Goal: Task Accomplishment & Management: Complete application form

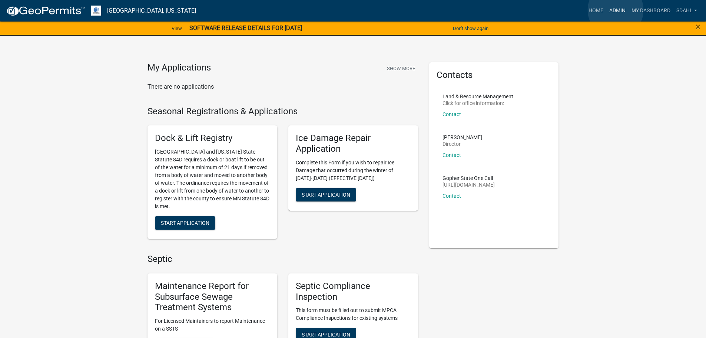
click at [616, 10] on link "Admin" at bounding box center [617, 11] width 22 height 14
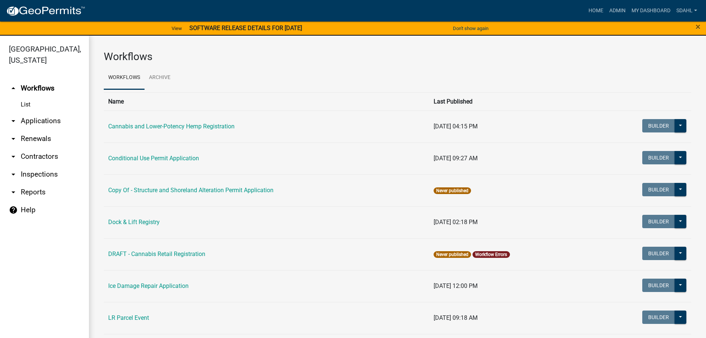
click at [56, 120] on link "arrow_drop_down Applications" at bounding box center [44, 121] width 89 height 18
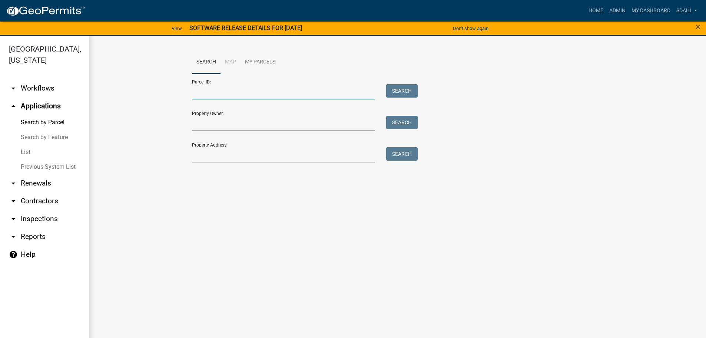
click at [268, 93] on input "Parcel ID:" at bounding box center [283, 91] width 183 height 15
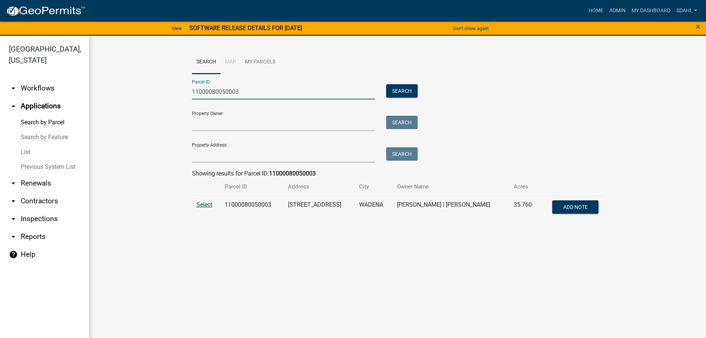
type input "11000080050003"
click at [202, 203] on span "Select" at bounding box center [204, 204] width 16 height 7
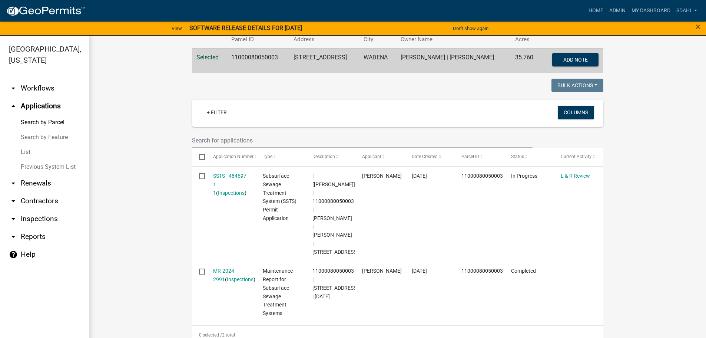
scroll to position [148, 0]
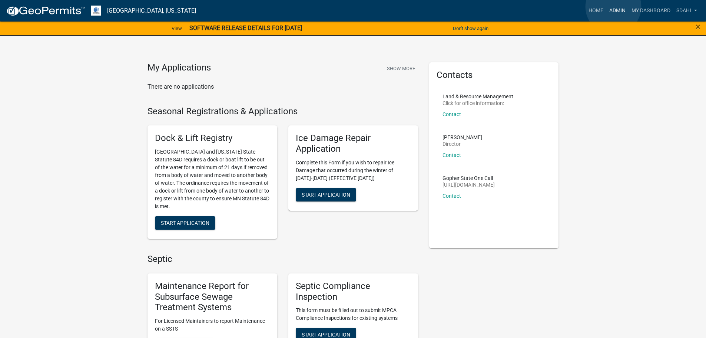
click at [613, 7] on link "Admin" at bounding box center [617, 11] width 22 height 14
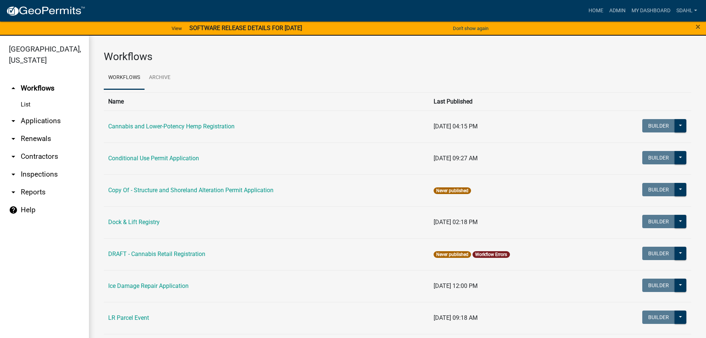
click at [56, 123] on link "arrow_drop_down Applications" at bounding box center [44, 121] width 89 height 18
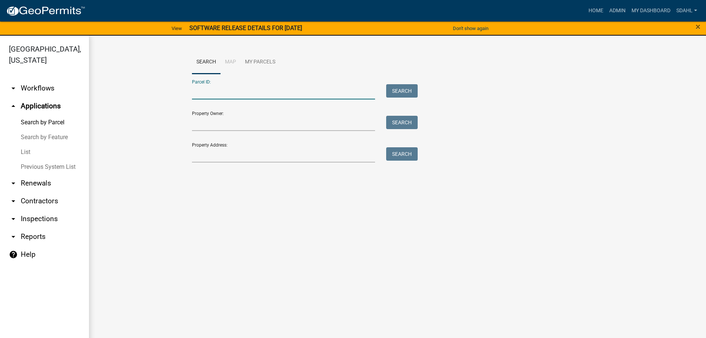
click at [284, 88] on input "Parcel ID:" at bounding box center [283, 91] width 183 height 15
type input "5"
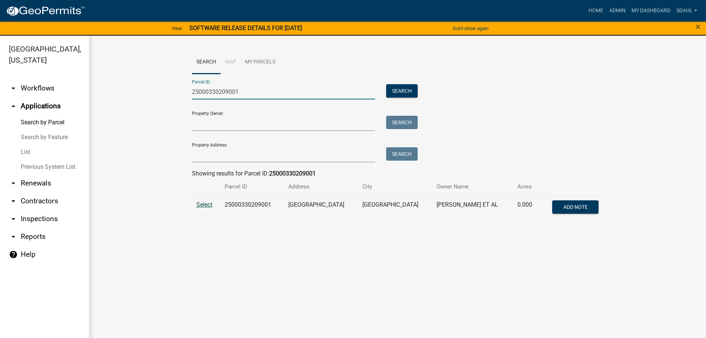
type input "25000330209001"
click at [201, 203] on span "Select" at bounding box center [204, 204] width 16 height 7
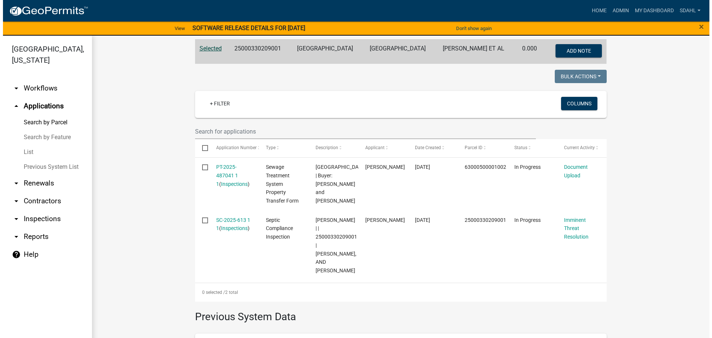
scroll to position [185, 0]
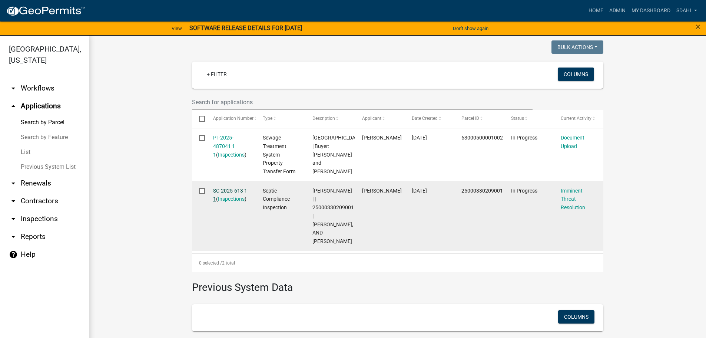
click at [228, 191] on link "SC-2025-613 1 1" at bounding box center [230, 195] width 34 height 14
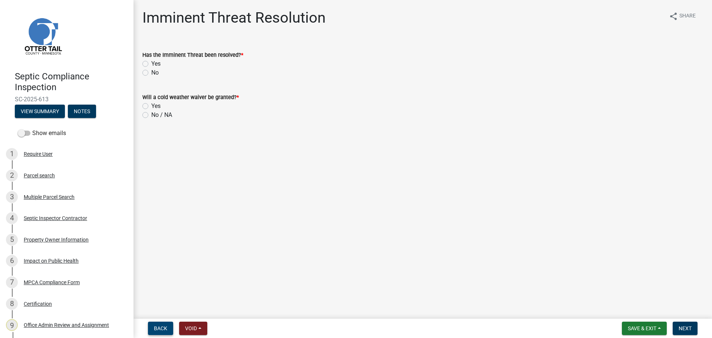
click at [155, 328] on span "Back" at bounding box center [160, 328] width 13 height 6
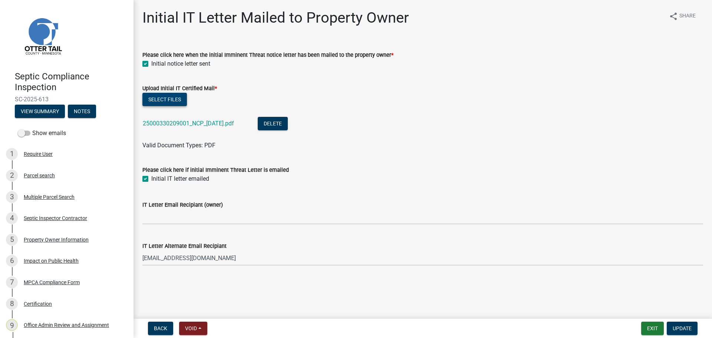
click at [172, 98] on button "Select files" at bounding box center [164, 99] width 44 height 13
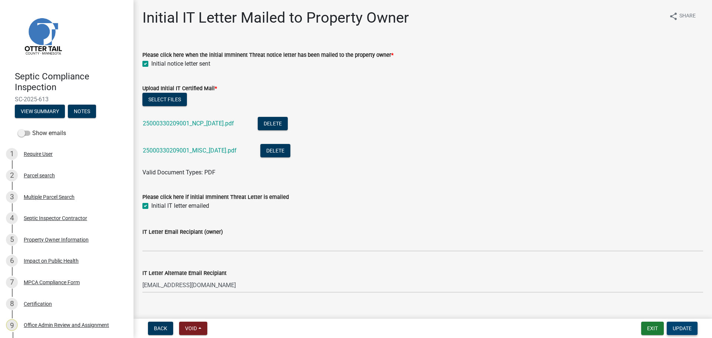
click at [673, 327] on span "Update" at bounding box center [681, 328] width 19 height 6
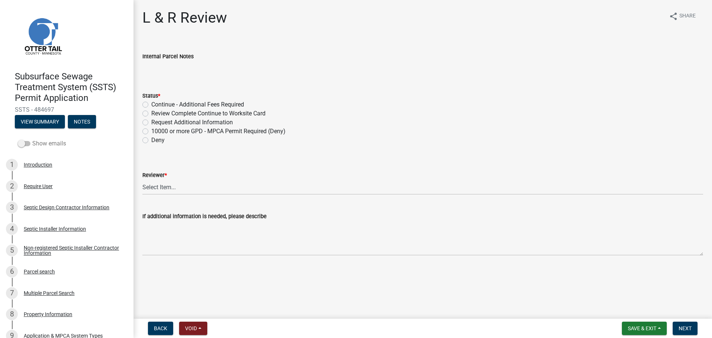
click at [47, 143] on label "Show emails" at bounding box center [42, 143] width 48 height 9
click at [32, 139] on input "Show emails" at bounding box center [32, 139] width 0 height 0
click at [44, 269] on div "Parcel search" at bounding box center [39, 271] width 31 height 5
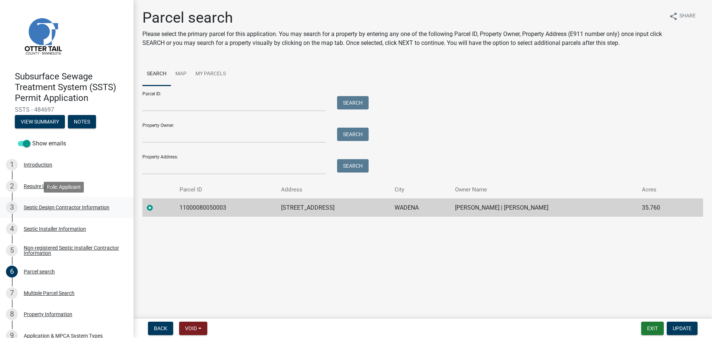
click at [44, 206] on div "Septic Design Contractor Information" at bounding box center [67, 207] width 86 height 5
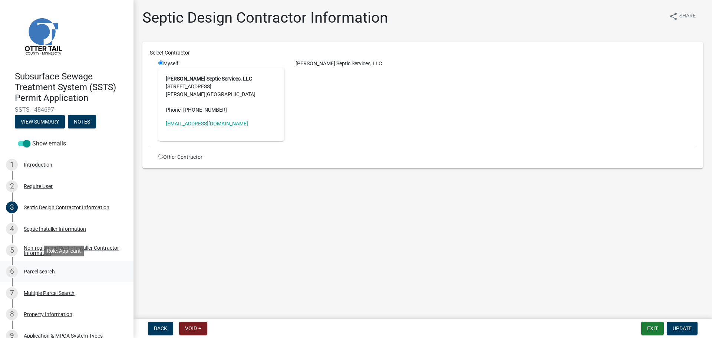
click at [45, 269] on div "Parcel search" at bounding box center [39, 271] width 31 height 5
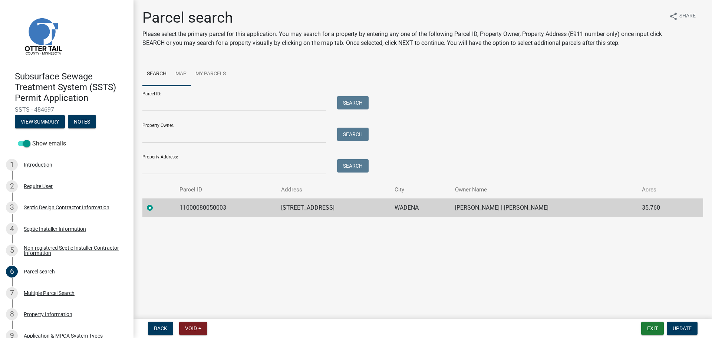
click at [181, 70] on link "Map" at bounding box center [181, 74] width 20 height 24
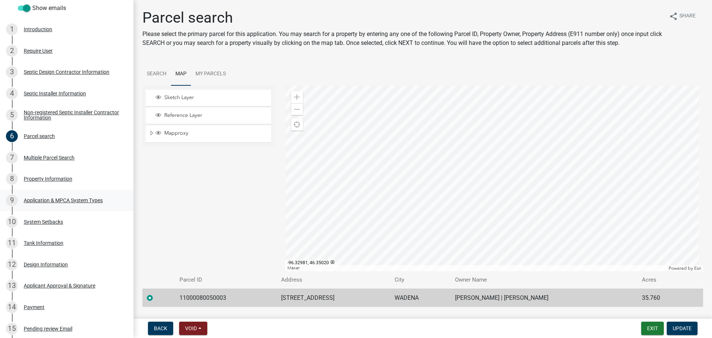
scroll to position [148, 0]
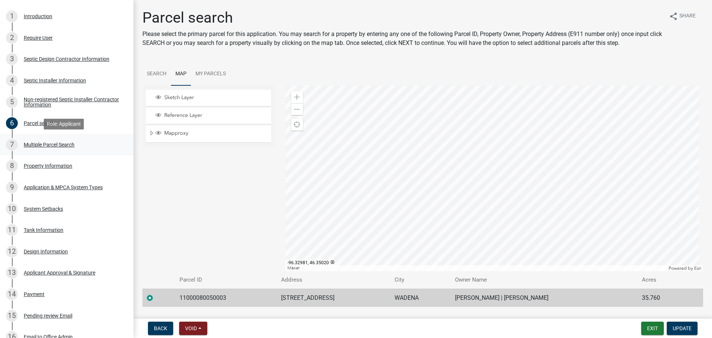
click at [65, 146] on div "Multiple Parcel Search" at bounding box center [49, 144] width 51 height 5
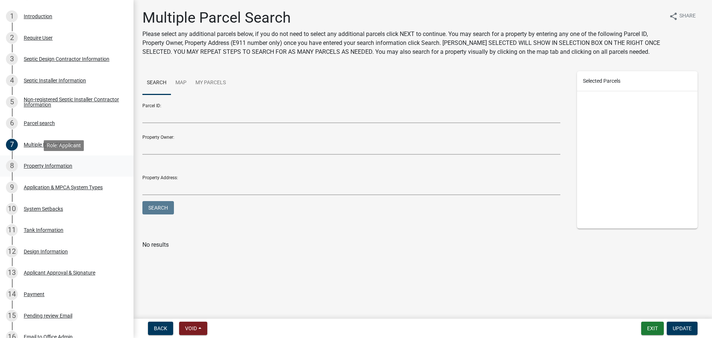
click at [46, 163] on div "Property Information" at bounding box center [48, 165] width 49 height 5
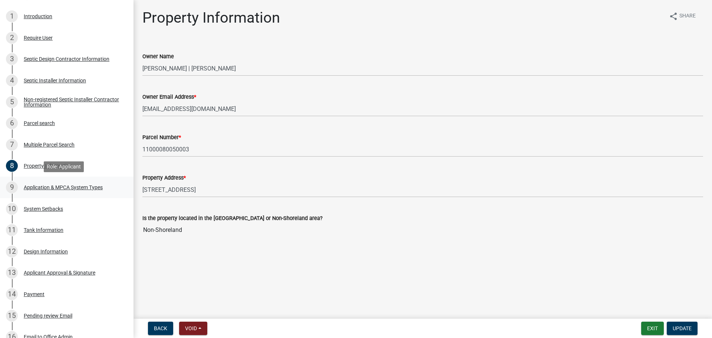
click at [70, 188] on div "Application & MPCA System Types" at bounding box center [63, 187] width 79 height 5
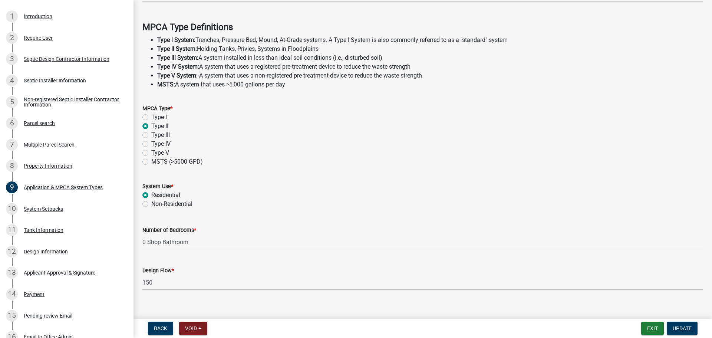
scroll to position [212, 0]
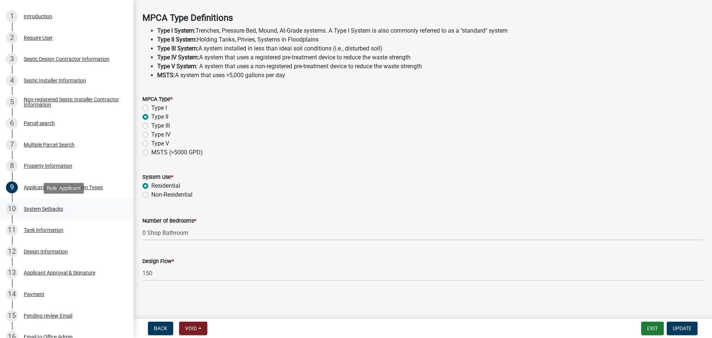
click at [40, 210] on div "System Setbacks" at bounding box center [43, 208] width 39 height 5
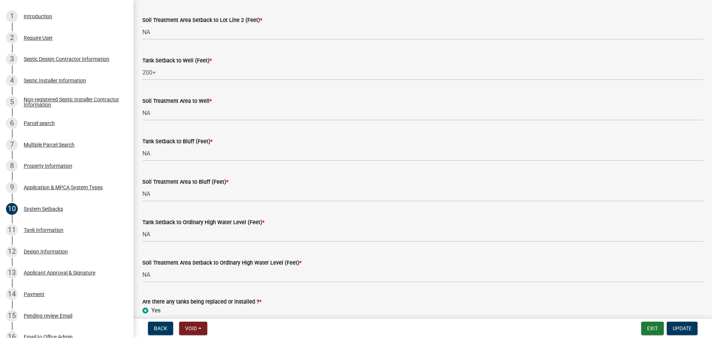
scroll to position [458, 0]
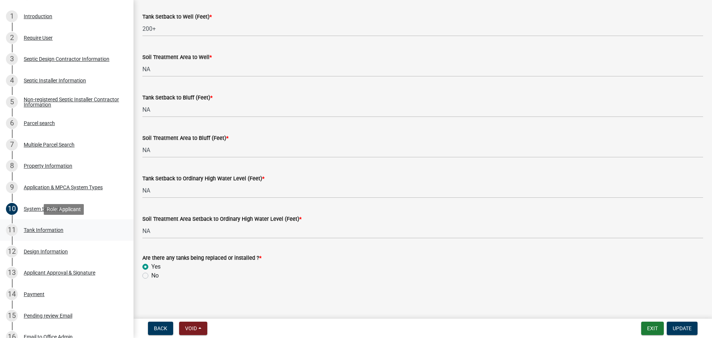
click at [30, 233] on div "11 Tank Information" at bounding box center [64, 230] width 116 height 12
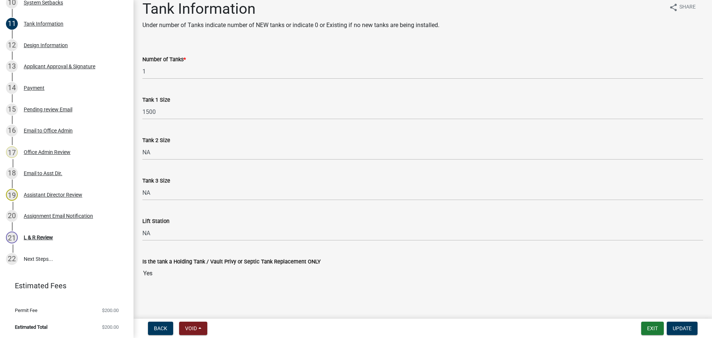
scroll to position [355, 0]
click at [40, 237] on div "L & R Review" at bounding box center [38, 236] width 29 height 5
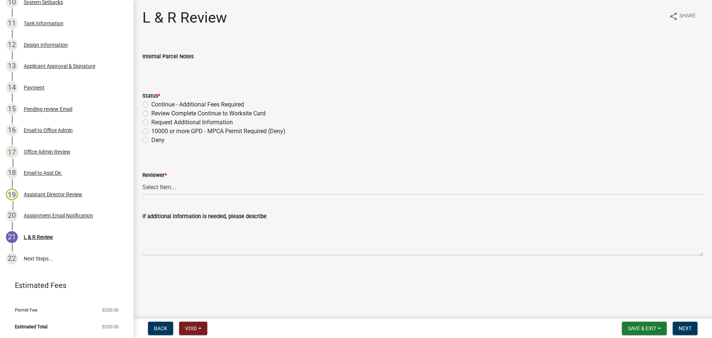
click at [202, 114] on label "Review Complete Continue to Worksite Card" at bounding box center [208, 113] width 114 height 9
click at [156, 114] on input "Review Complete Continue to Worksite Card" at bounding box center [153, 111] width 5 height 5
radio input "true"
click at [292, 192] on select "Select Item... Alexis Newark Andrea Perales Brittany Tollefson Elizabeth Plaste…" at bounding box center [422, 186] width 560 height 15
click at [142, 179] on select "Select Item... Alexis Newark Andrea Perales Brittany Tollefson Elizabeth Plaste…" at bounding box center [422, 186] width 560 height 15
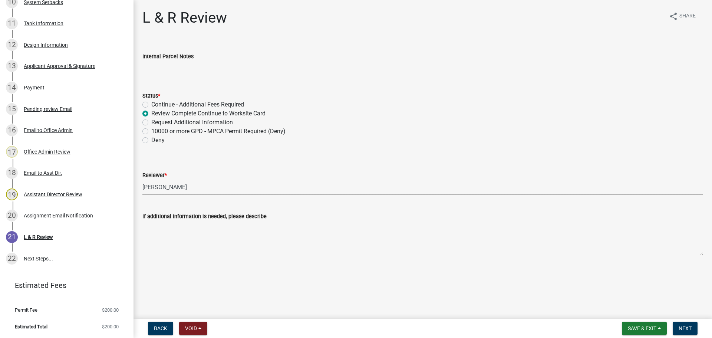
select select "c924b0b6-8bab-4fad-8e2d-179555df0fda"
click at [687, 326] on span "Next" at bounding box center [684, 328] width 13 height 6
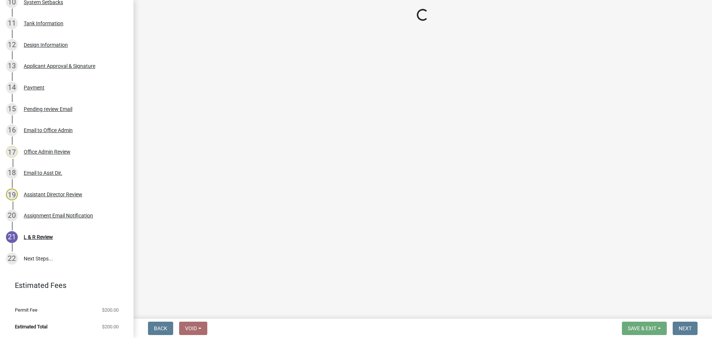
scroll to position [440, 0]
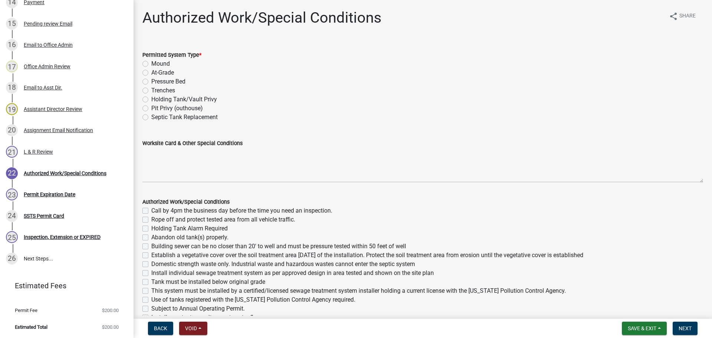
click at [179, 100] on label "Holding Tank/Vault Privy" at bounding box center [184, 99] width 66 height 9
click at [156, 100] on input "Holding Tank/Vault Privy" at bounding box center [153, 97] width 5 height 5
radio input "true"
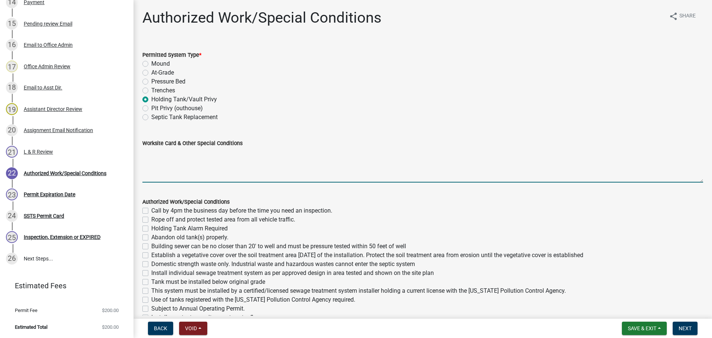
click at [168, 151] on textarea "Worksite Card & Other Special Conditions" at bounding box center [422, 165] width 560 height 35
type textarea "Shop - Type II Holding Tank 1500 Gallon Holding Tank Will have manual float. Al…"
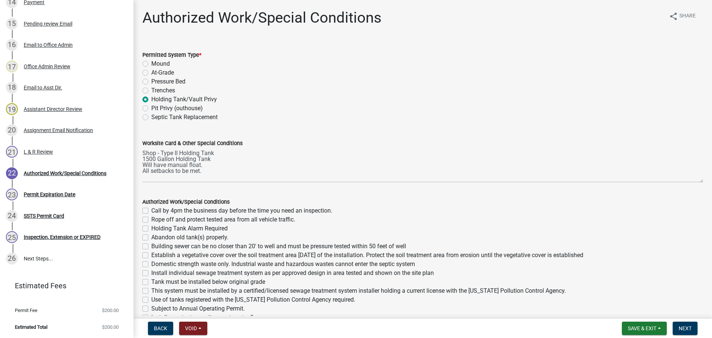
click at [151, 211] on label "Call by 4pm the business day before the time you need an inspection." at bounding box center [241, 210] width 181 height 9
click at [151, 211] on input "Call by 4pm the business day before the time you need an inspection." at bounding box center [153, 208] width 5 height 5
checkbox input "true"
checkbox input "false"
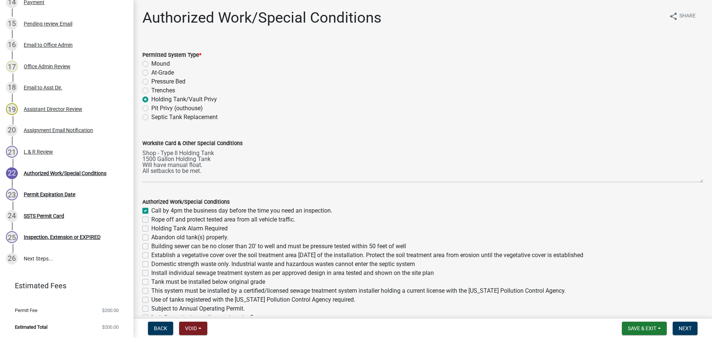
checkbox input "false"
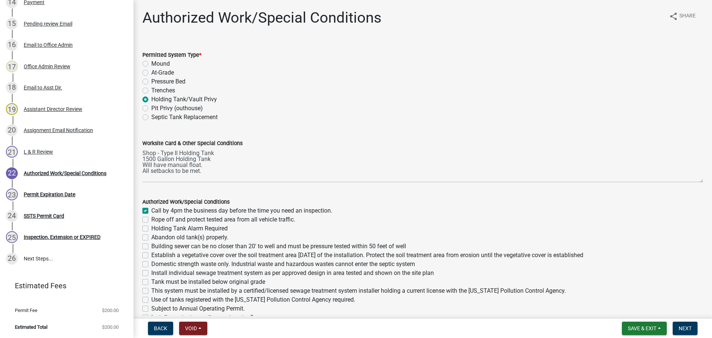
checkbox input "false"
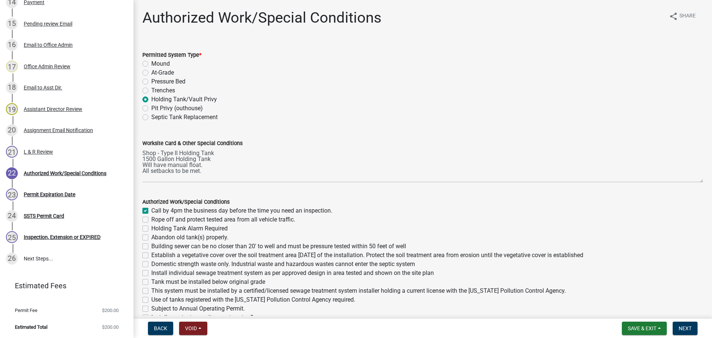
checkbox input "false"
click at [151, 228] on label "Holding Tank Alarm Required" at bounding box center [189, 228] width 76 height 9
click at [151, 228] on input "Holding Tank Alarm Required" at bounding box center [153, 226] width 5 height 5
checkbox input "true"
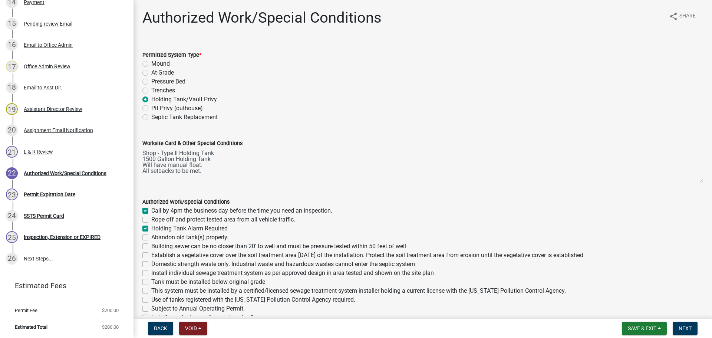
checkbox input "false"
checkbox input "true"
checkbox input "false"
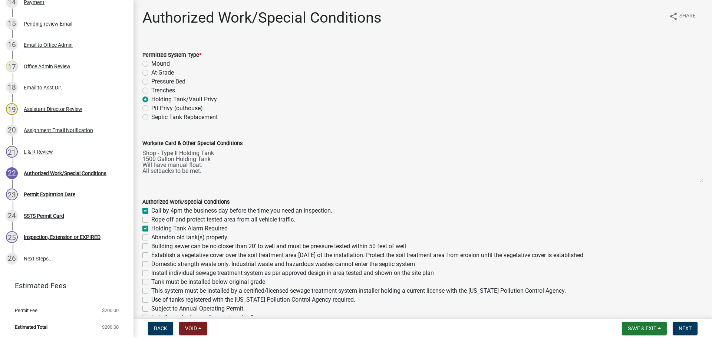
checkbox input "false"
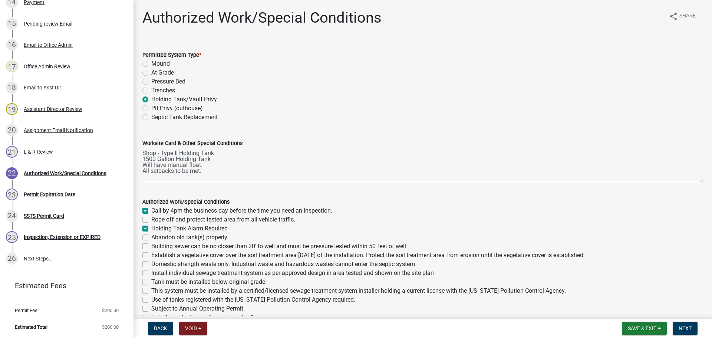
checkbox input "false"
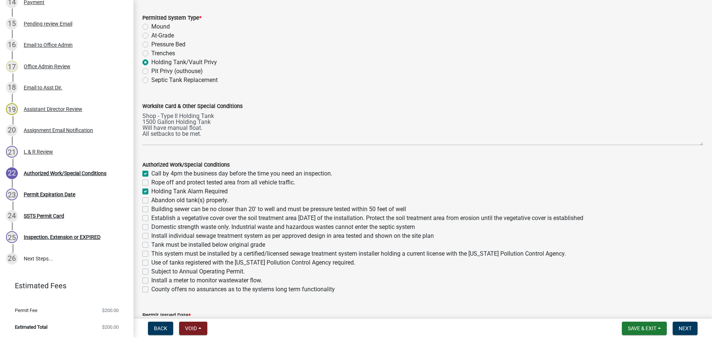
scroll to position [74, 0]
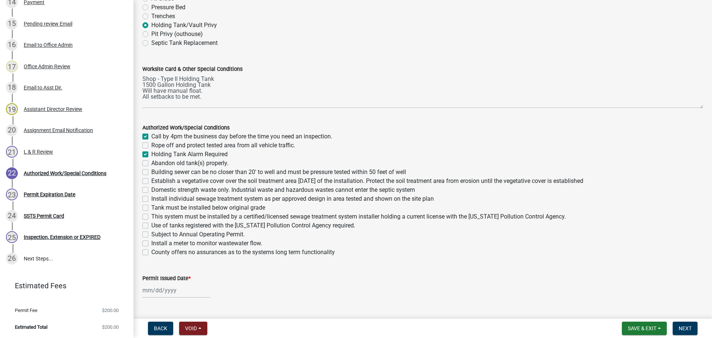
click at [151, 206] on label "Tank must be installed below original grade" at bounding box center [208, 207] width 114 height 9
click at [151, 206] on input "Tank must be installed below original grade" at bounding box center [153, 205] width 5 height 5
checkbox input "true"
checkbox input "false"
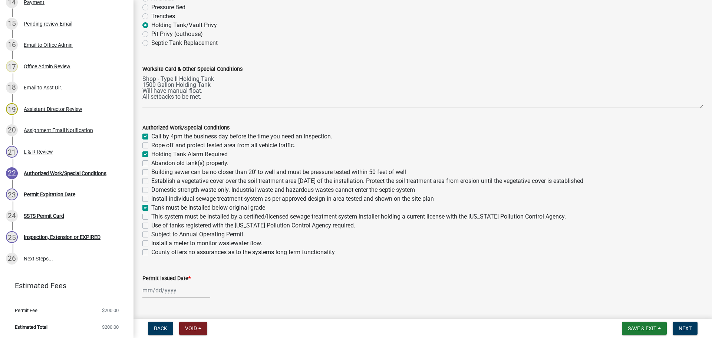
checkbox input "true"
checkbox input "false"
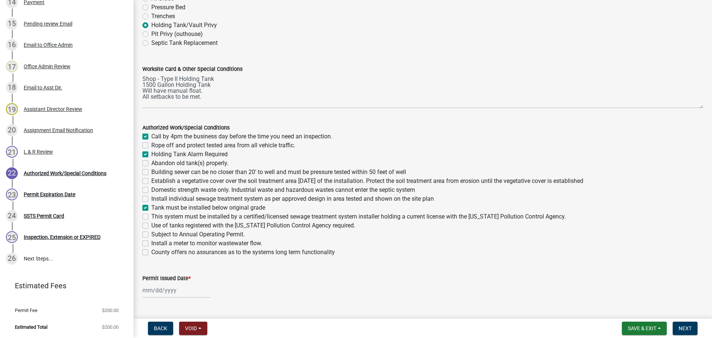
checkbox input "false"
checkbox input "true"
checkbox input "false"
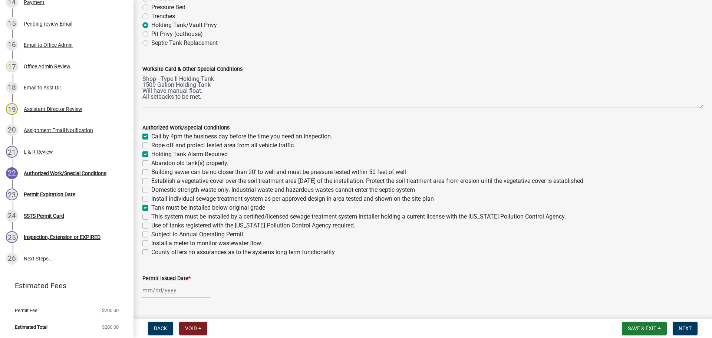
checkbox input "false"
click at [148, 218] on div "This system must be installed by a certified/licensed sewage treatment system i…" at bounding box center [422, 216] width 560 height 9
click at [151, 216] on label "This system must be installed by a certified/licensed sewage treatment system i…" at bounding box center [358, 216] width 414 height 9
click at [151, 216] on input "This system must be installed by a certified/licensed sewage treatment system i…" at bounding box center [153, 214] width 5 height 5
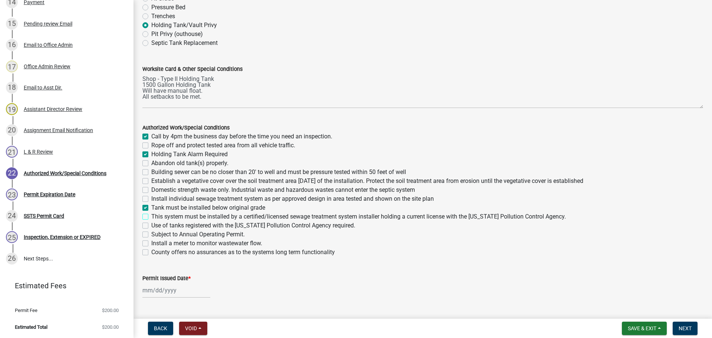
checkbox input "true"
checkbox input "false"
checkbox input "true"
checkbox input "false"
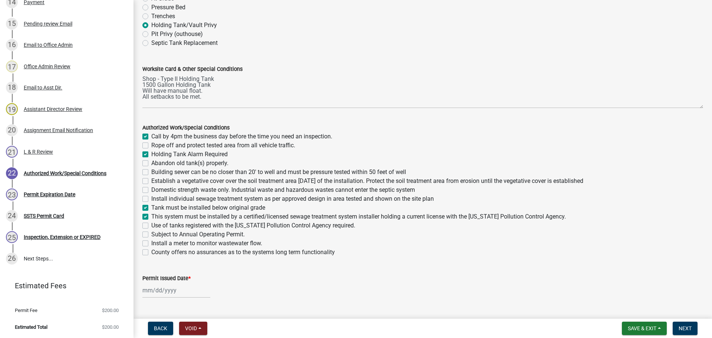
checkbox input "false"
checkbox input "true"
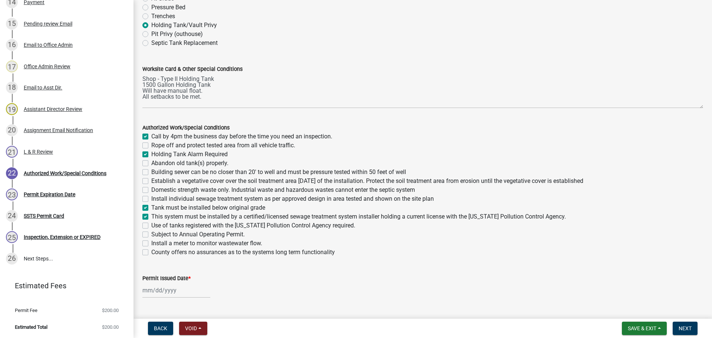
checkbox input "true"
checkbox input "false"
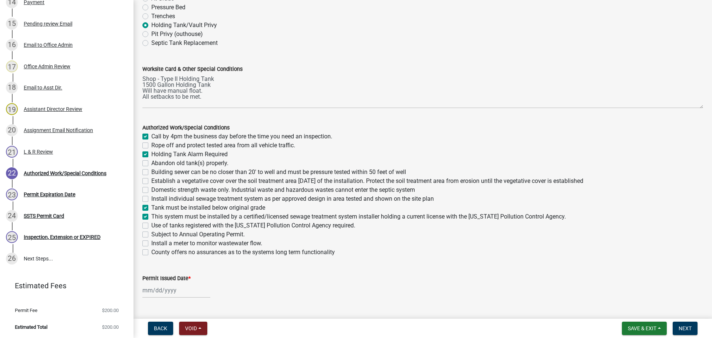
click at [151, 226] on label "Use of tanks registered with the Minnesota Pollution Control Agency required." at bounding box center [253, 225] width 204 height 9
click at [151, 226] on input "Use of tanks registered with the Minnesota Pollution Control Agency required." at bounding box center [153, 223] width 5 height 5
checkbox input "true"
checkbox input "false"
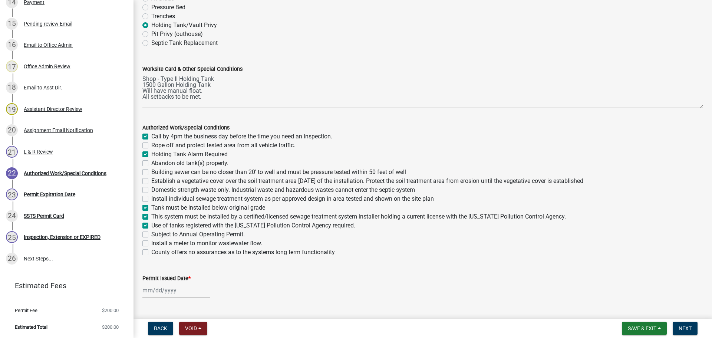
checkbox input "true"
checkbox input "false"
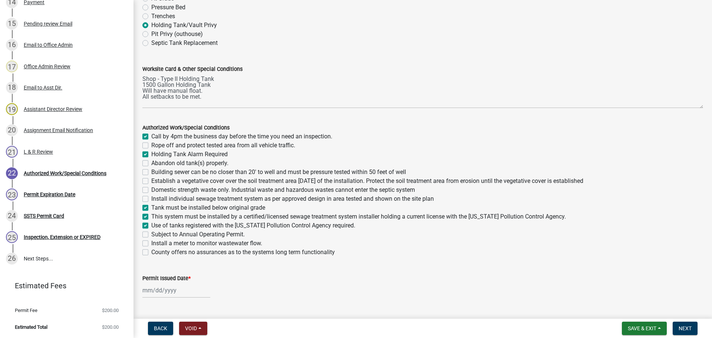
checkbox input "false"
checkbox input "true"
checkbox input "false"
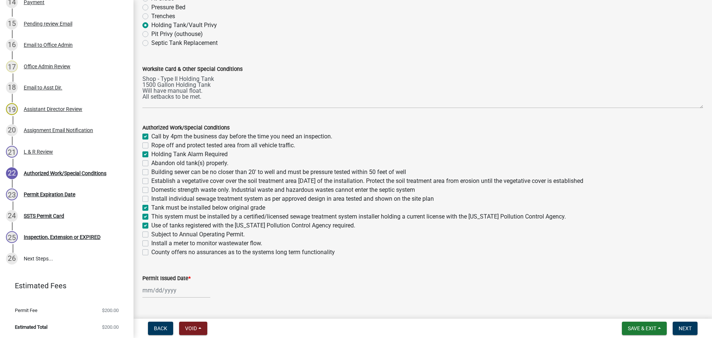
checkbox input "false"
click at [165, 292] on div at bounding box center [176, 289] width 68 height 15
select select "10"
select select "2025"
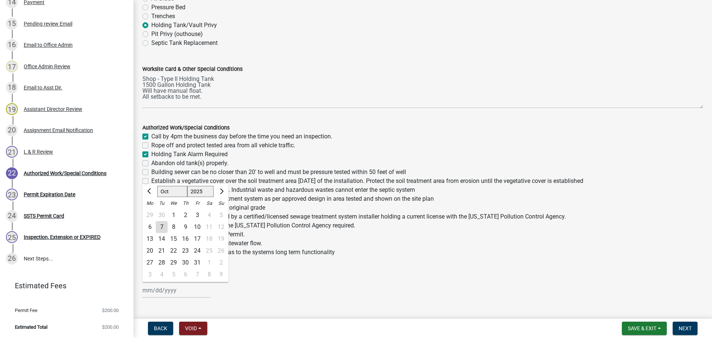
click at [161, 226] on div "7" at bounding box center [162, 227] width 12 height 12
type input "10/07/2025"
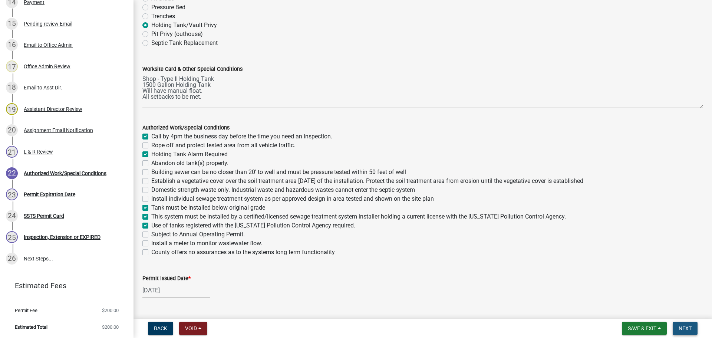
click at [684, 327] on span "Next" at bounding box center [684, 328] width 13 height 6
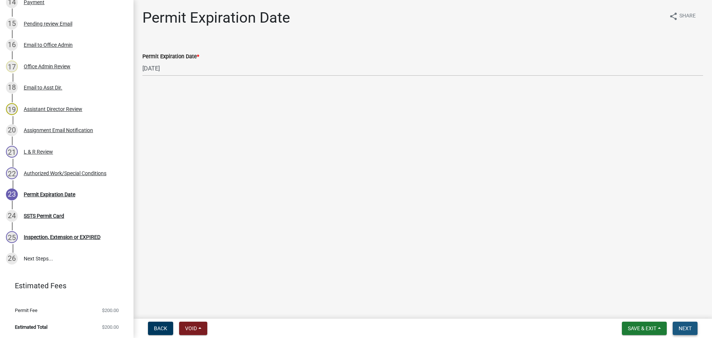
drag, startPoint x: 683, startPoint y: 328, endPoint x: 679, endPoint y: 310, distance: 18.2
click at [683, 328] on span "Next" at bounding box center [684, 328] width 13 height 6
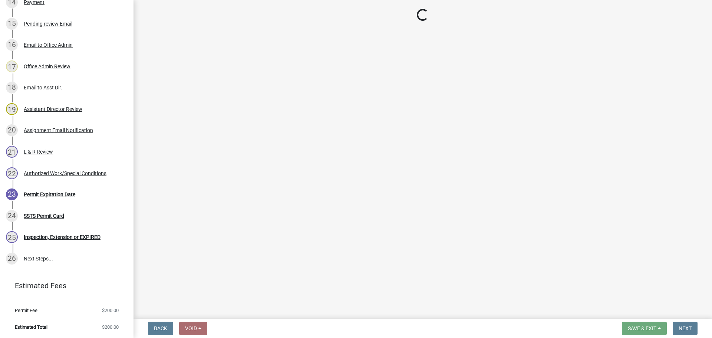
scroll to position [504, 0]
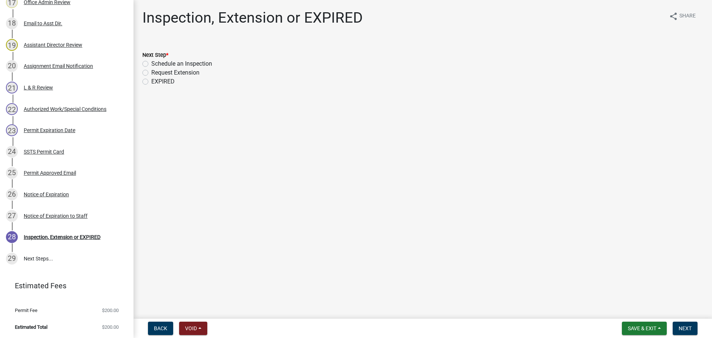
click at [562, 33] on div "Inspection, Extension or EXPIRED share Share Next Step * Schedule an Inspection…" at bounding box center [422, 54] width 571 height 90
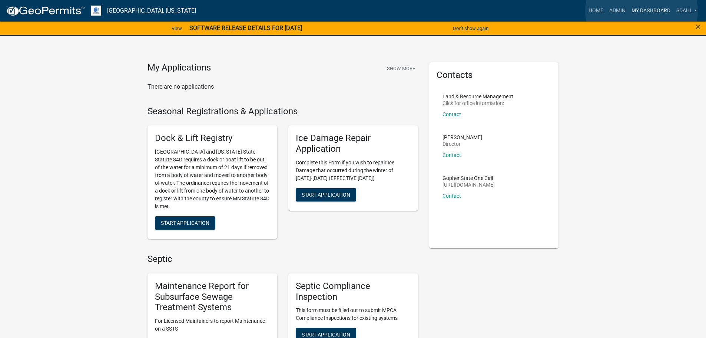
click at [642, 11] on link "My Dashboard" at bounding box center [651, 11] width 45 height 14
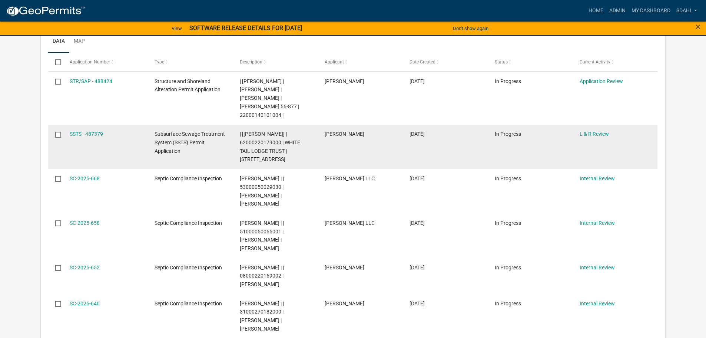
scroll to position [371, 0]
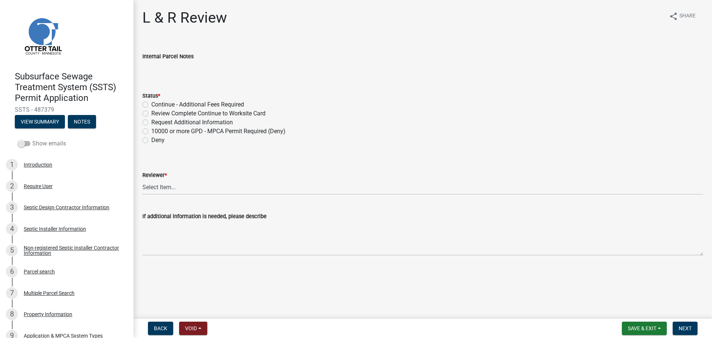
click at [29, 142] on span at bounding box center [24, 143] width 13 height 5
click at [32, 139] on input "Show emails" at bounding box center [32, 139] width 0 height 0
click at [46, 165] on div "Introduction" at bounding box center [38, 164] width 29 height 5
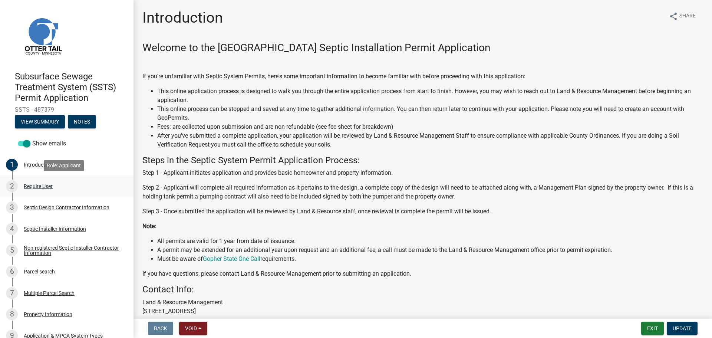
click at [44, 184] on div "Require User" at bounding box center [38, 185] width 29 height 5
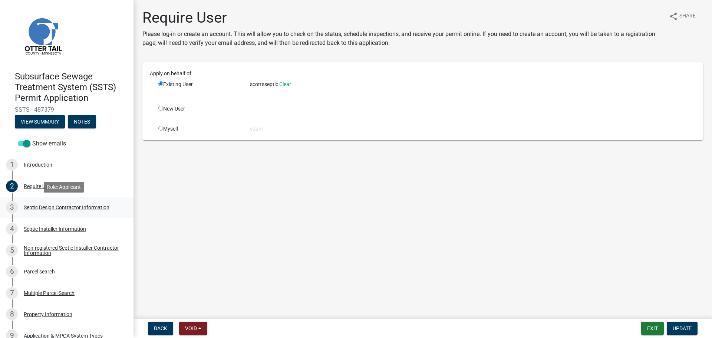
click at [50, 208] on div "Septic Design Contractor Information" at bounding box center [67, 207] width 86 height 5
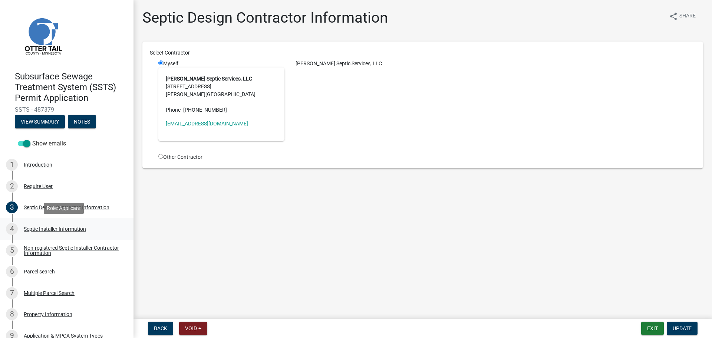
click at [42, 228] on div "Septic Installer Information" at bounding box center [55, 228] width 62 height 5
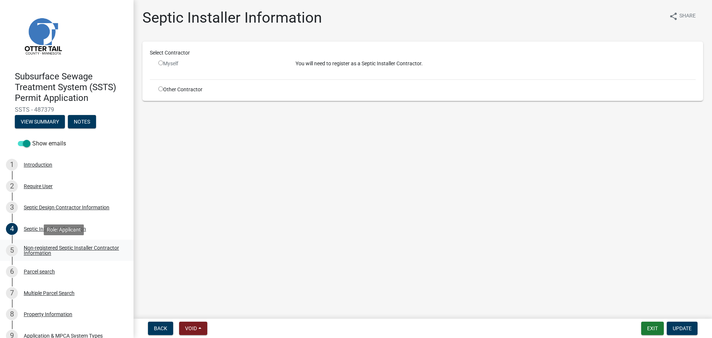
click at [45, 253] on div "Non-registered Septic Installer Contractor Information" at bounding box center [73, 250] width 98 height 10
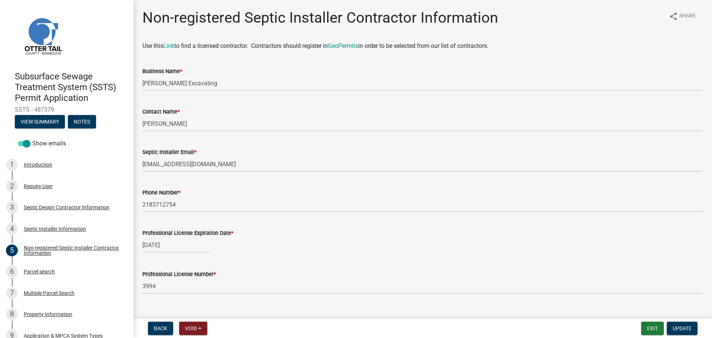
scroll to position [13, 0]
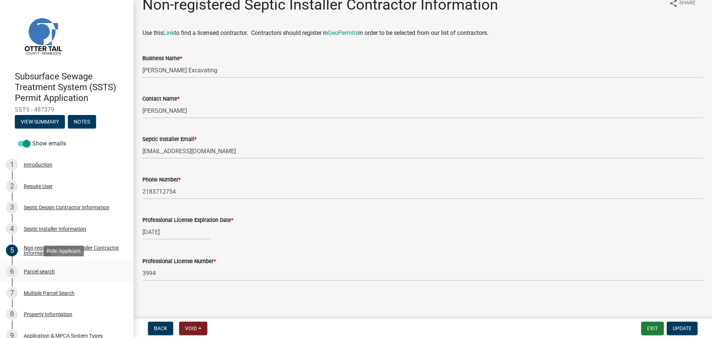
click at [36, 270] on div "Parcel search" at bounding box center [39, 271] width 31 height 5
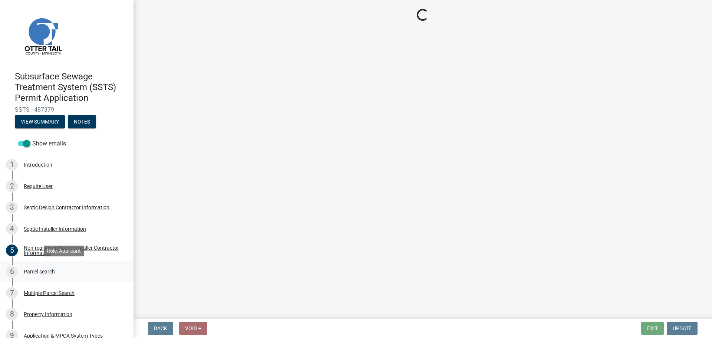
scroll to position [0, 0]
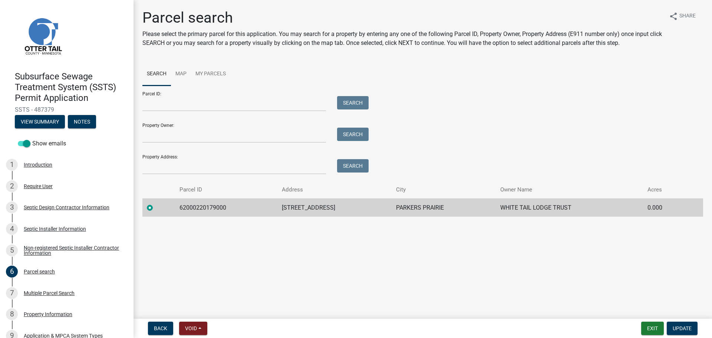
click at [211, 209] on td "62000220179000" at bounding box center [226, 207] width 102 height 18
click at [211, 208] on td "62000220179000" at bounding box center [226, 207] width 102 height 18
copy td "62000220179000"
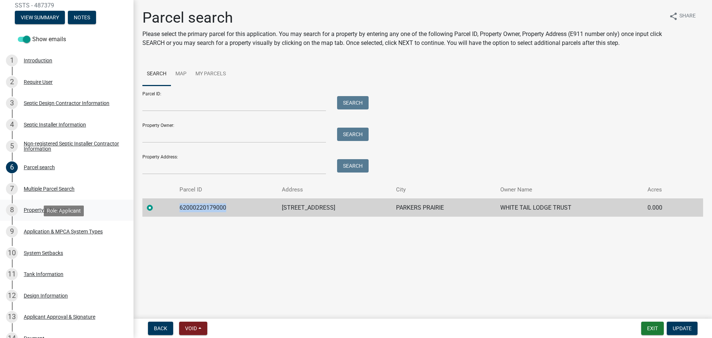
scroll to position [111, 0]
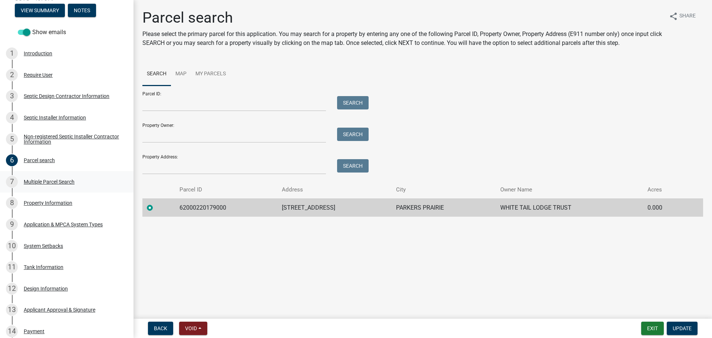
click at [59, 180] on div "Multiple Parcel Search" at bounding box center [49, 181] width 51 height 5
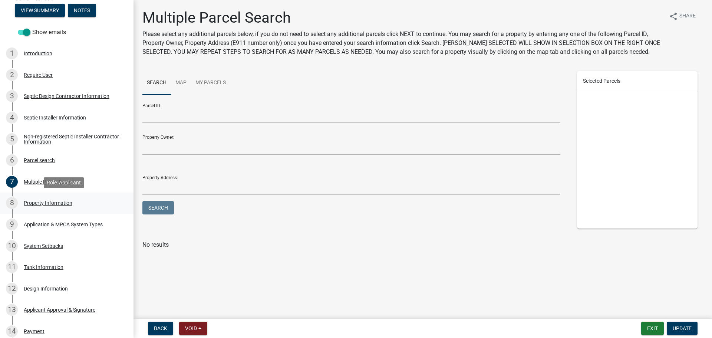
click at [42, 203] on div "Property Information" at bounding box center [48, 202] width 49 height 5
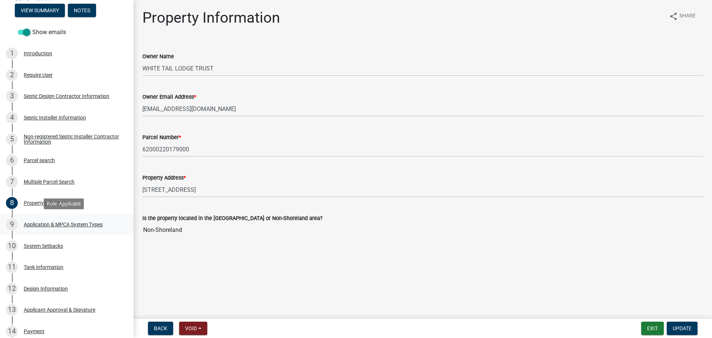
click at [41, 225] on div "Application & MPCA System Types" at bounding box center [63, 224] width 79 height 5
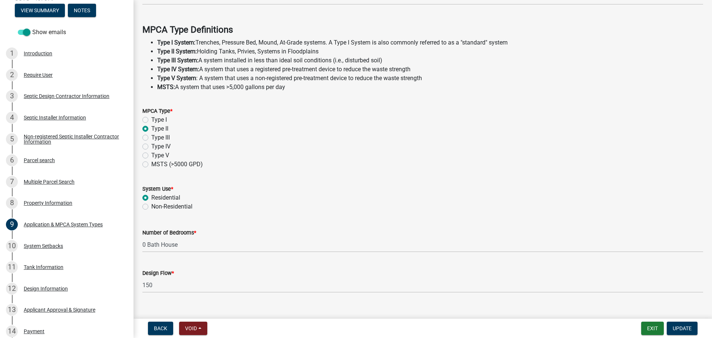
scroll to position [212, 0]
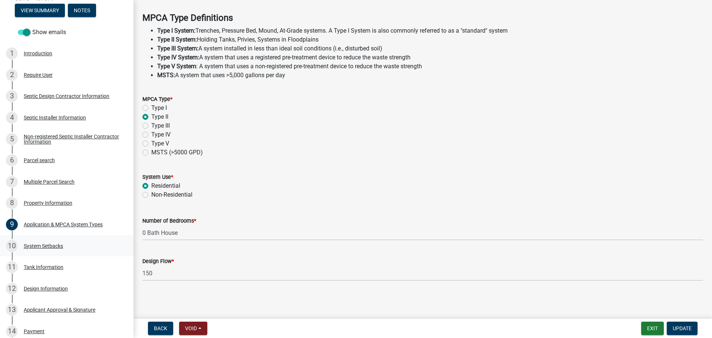
click at [40, 245] on div "System Setbacks" at bounding box center [43, 245] width 39 height 5
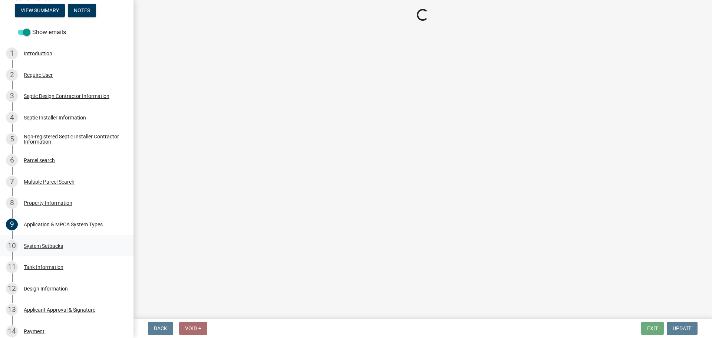
scroll to position [0, 0]
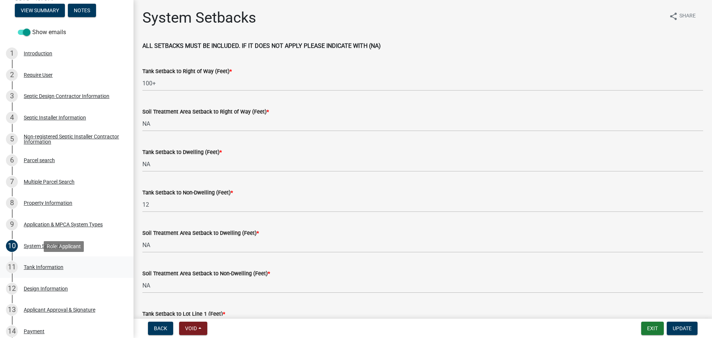
click at [38, 267] on div "Tank Information" at bounding box center [44, 266] width 40 height 5
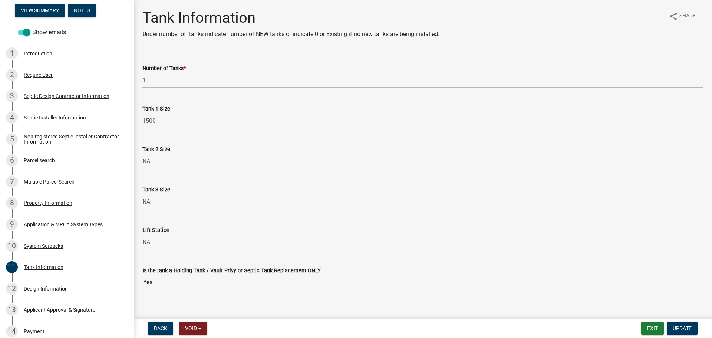
scroll to position [9, 0]
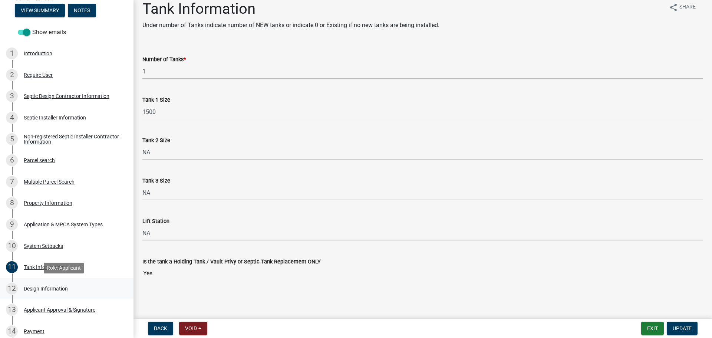
click at [33, 288] on div "Design Information" at bounding box center [46, 288] width 44 height 5
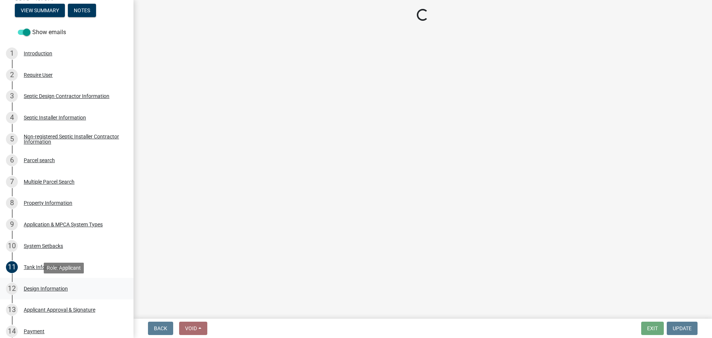
scroll to position [0, 0]
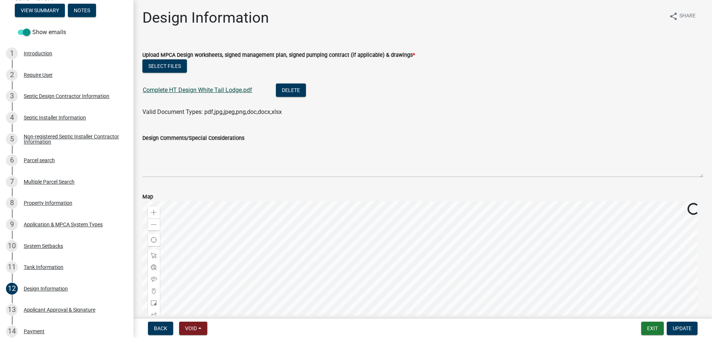
click at [217, 90] on link "Complete HT Design White Tail Lodge.pdf" at bounding box center [197, 89] width 109 height 7
click at [40, 225] on div "Application & MPCA System Types" at bounding box center [63, 224] width 79 height 5
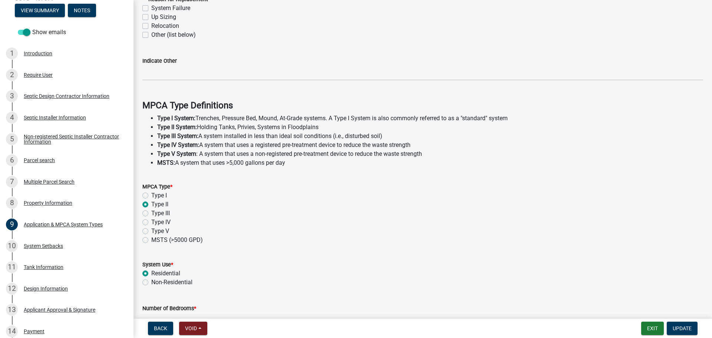
scroll to position [212, 0]
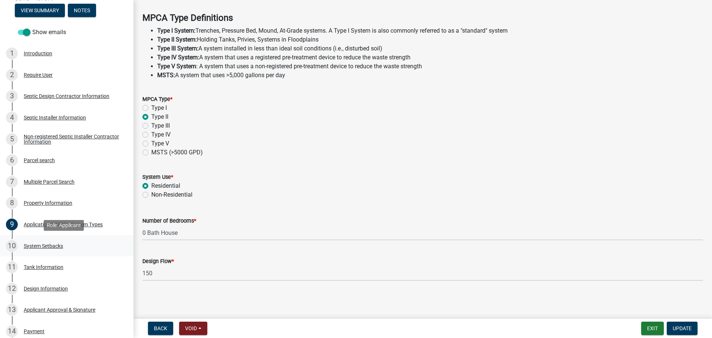
click at [54, 242] on div "10 System Setbacks" at bounding box center [64, 246] width 116 height 12
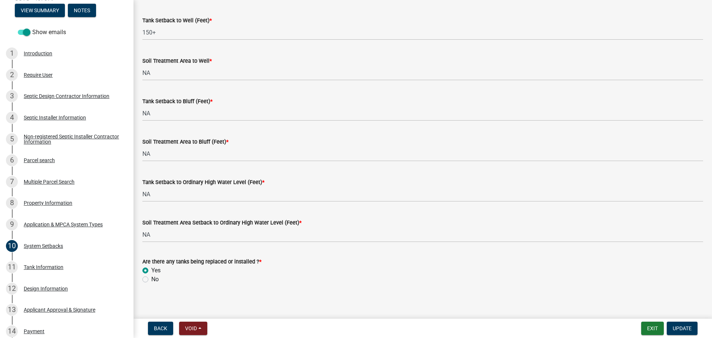
scroll to position [458, 0]
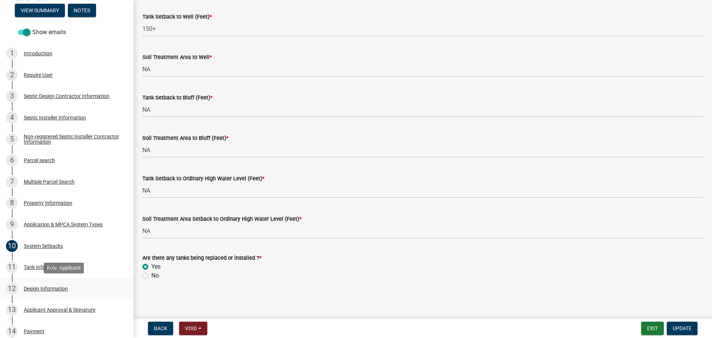
click at [32, 289] on div "Design Information" at bounding box center [46, 288] width 44 height 5
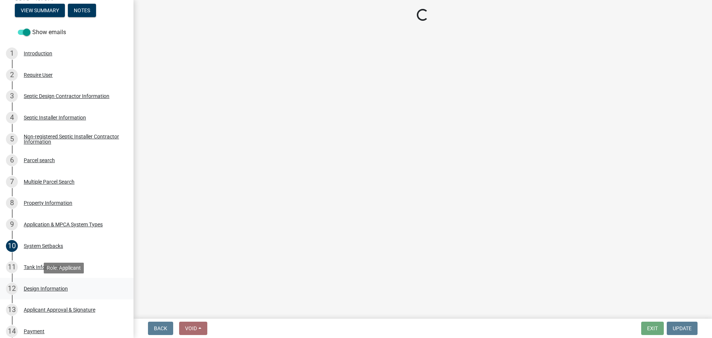
scroll to position [0, 0]
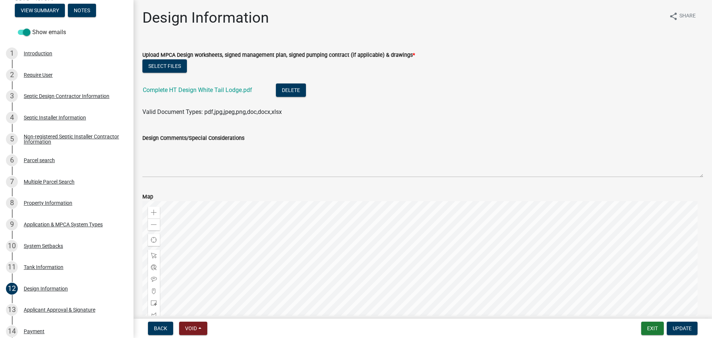
click at [581, 40] on div "Design Information share Share Upload MPCA Design worksheets, signed management…" at bounding box center [422, 204] width 571 height 391
click at [37, 158] on div "Parcel search" at bounding box center [39, 160] width 31 height 5
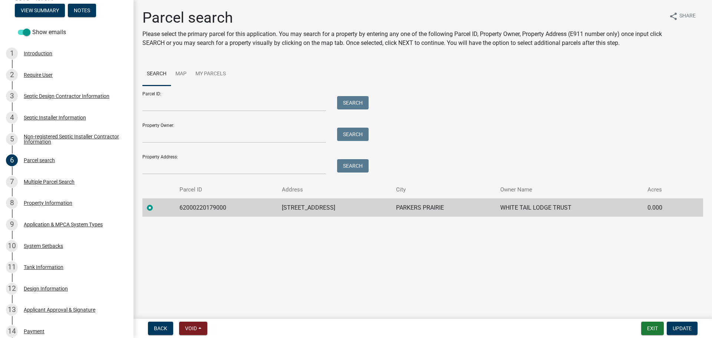
click at [204, 207] on td "62000220179000" at bounding box center [226, 207] width 102 height 18
copy td "62000220179000"
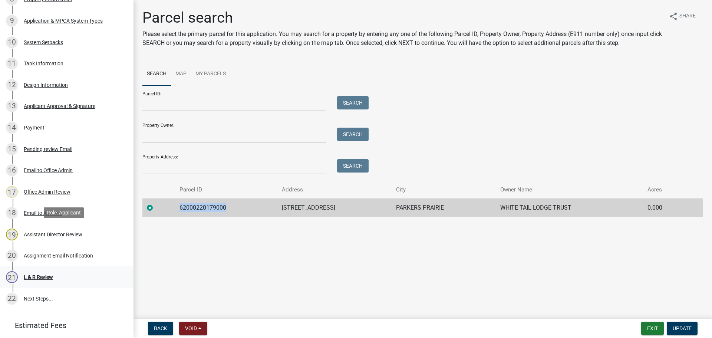
scroll to position [355, 0]
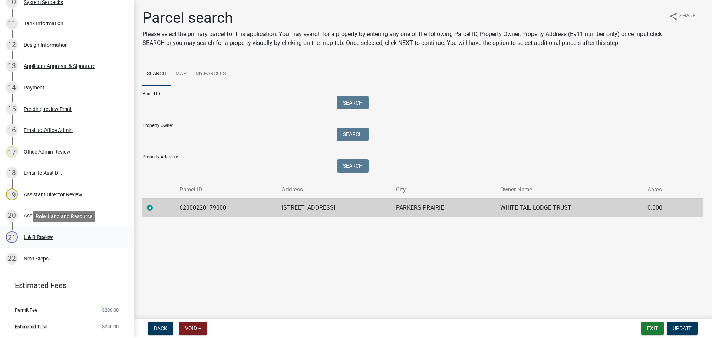
click at [23, 236] on div "21 L & R Review" at bounding box center [64, 237] width 116 height 12
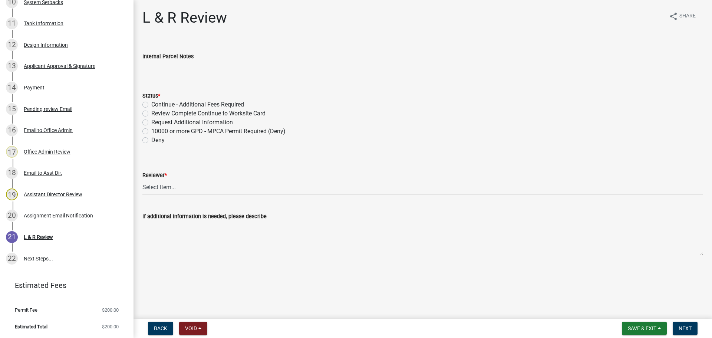
click at [192, 115] on label "Review Complete Continue to Worksite Card" at bounding box center [208, 113] width 114 height 9
click at [156, 114] on input "Review Complete Continue to Worksite Card" at bounding box center [153, 111] width 5 height 5
radio input "true"
click at [182, 186] on select "Select Item... Alexis Newark Andrea Perales Brittany Tollefson Elizabeth Plaste…" at bounding box center [422, 186] width 560 height 15
click at [142, 179] on select "Select Item... Alexis Newark Andrea Perales Brittany Tollefson Elizabeth Plaste…" at bounding box center [422, 186] width 560 height 15
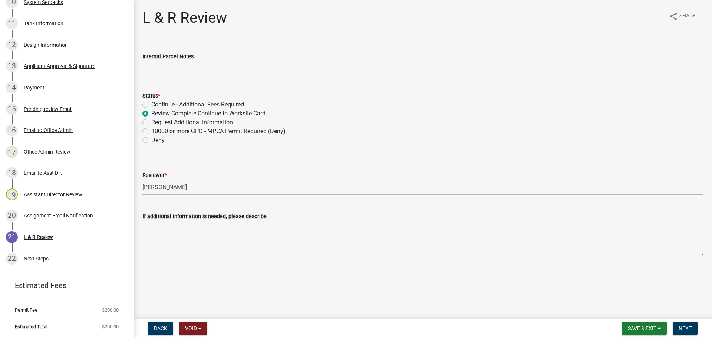
select select "c924b0b6-8bab-4fad-8e2d-179555df0fda"
click at [682, 323] on button "Next" at bounding box center [684, 327] width 25 height 13
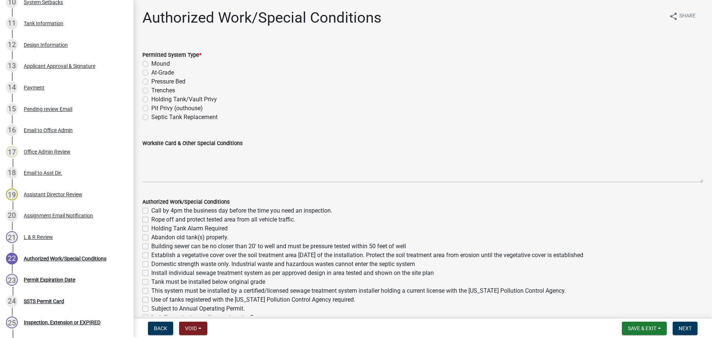
scroll to position [440, 0]
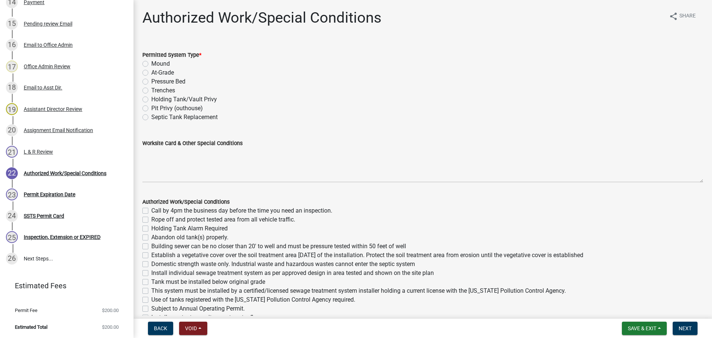
click at [171, 97] on label "Holding Tank/Vault Privy" at bounding box center [184, 99] width 66 height 9
click at [156, 97] on input "Holding Tank/Vault Privy" at bounding box center [153, 97] width 5 height 5
radio input "true"
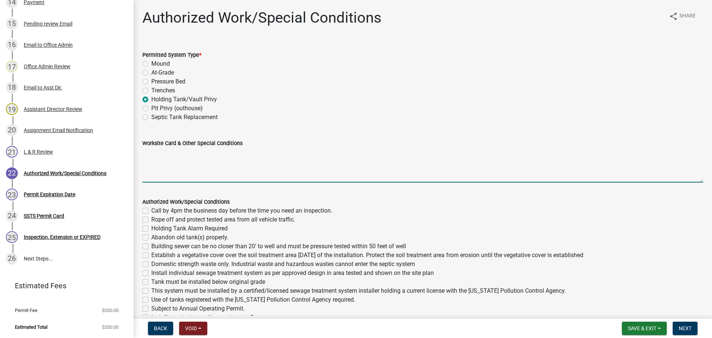
click at [182, 158] on textarea "Worksite Card & Other Special Conditions" at bounding box center [422, 165] width 560 height 35
type textarea "Bath House - Type II Holding Tank 1500 Gallon Holding Tank Will have manual flo…"
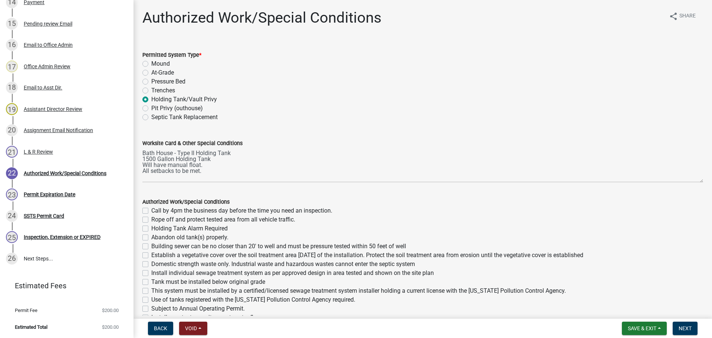
click at [258, 211] on label "Call by 4pm the business day before the time you need an inspection." at bounding box center [241, 210] width 181 height 9
click at [156, 211] on input "Call by 4pm the business day before the time you need an inspection." at bounding box center [153, 208] width 5 height 5
checkbox input "true"
checkbox input "false"
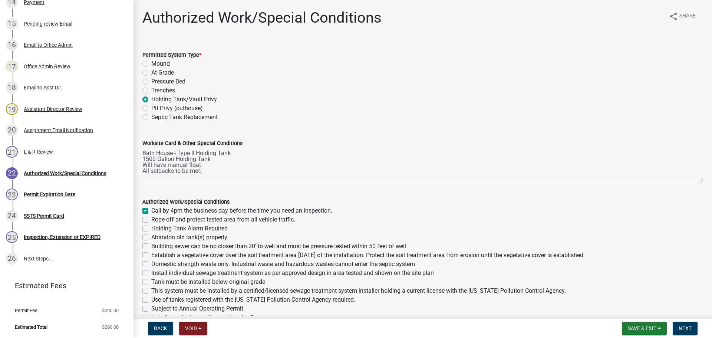
checkbox input "false"
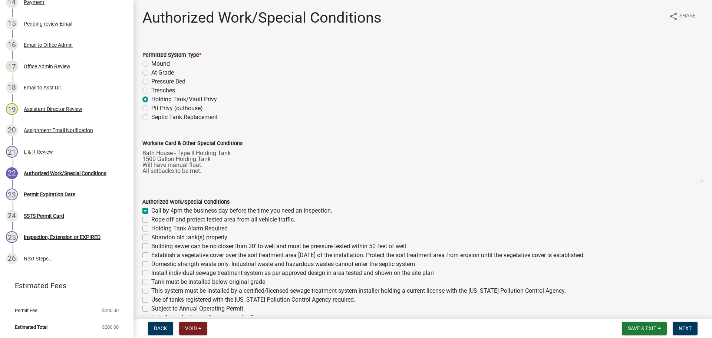
checkbox input "false"
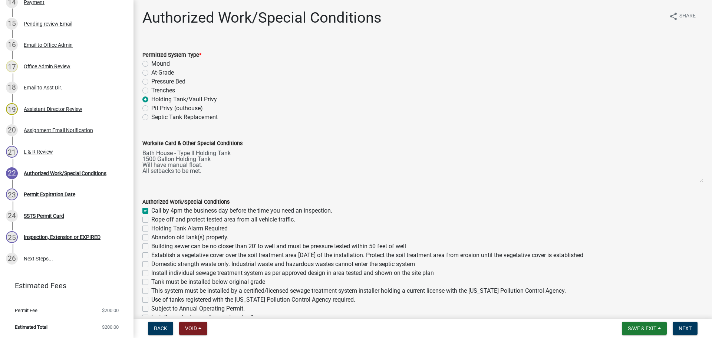
checkbox input "false"
click at [199, 228] on label "Holding Tank Alarm Required" at bounding box center [189, 228] width 76 height 9
click at [156, 228] on input "Holding Tank Alarm Required" at bounding box center [153, 226] width 5 height 5
checkbox input "true"
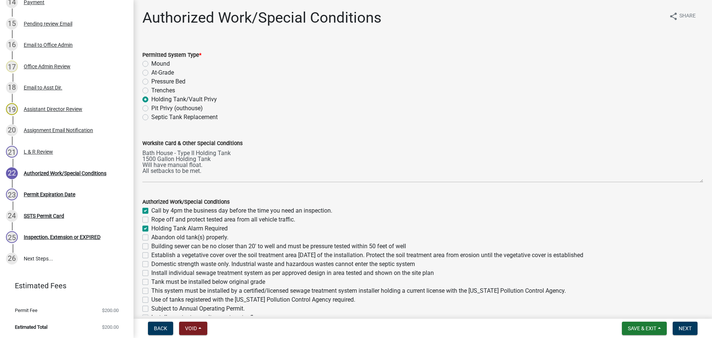
checkbox input "false"
checkbox input "true"
checkbox input "false"
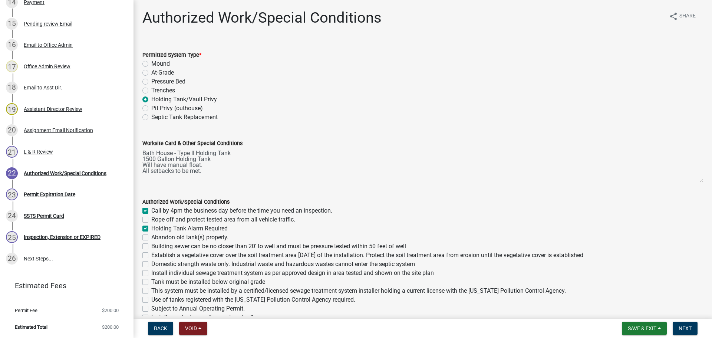
checkbox input "false"
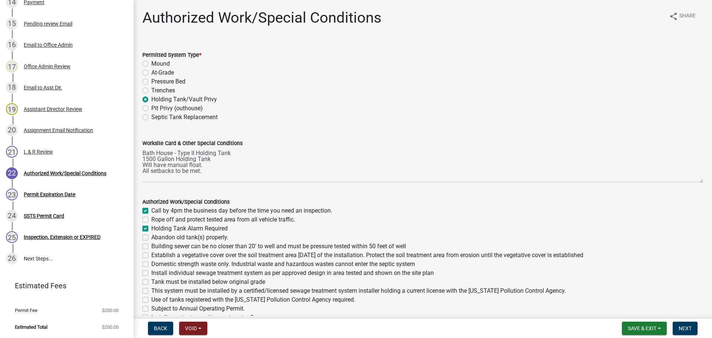
checkbox input "false"
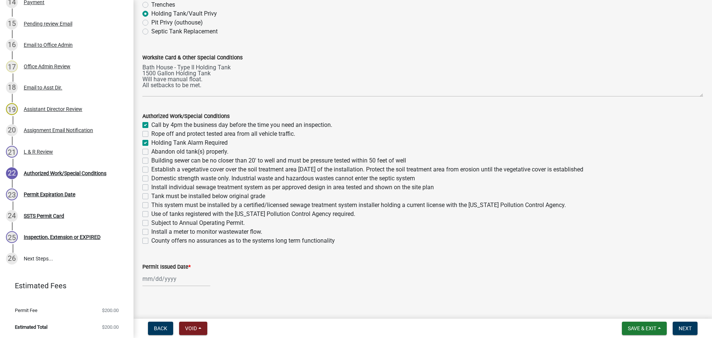
scroll to position [92, 0]
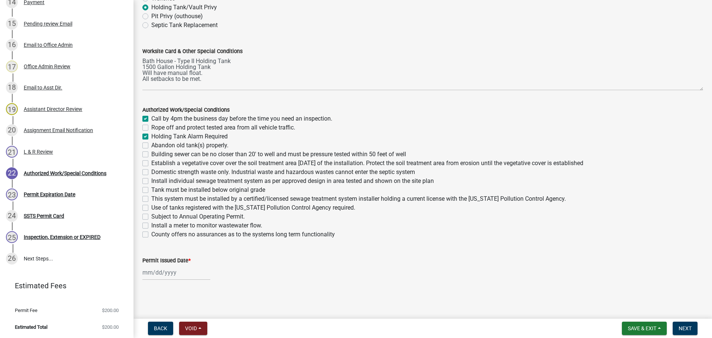
click at [163, 190] on label "Tank must be installed below original grade" at bounding box center [208, 189] width 114 height 9
click at [156, 190] on input "Tank must be installed below original grade" at bounding box center [153, 187] width 5 height 5
checkbox input "true"
checkbox input "false"
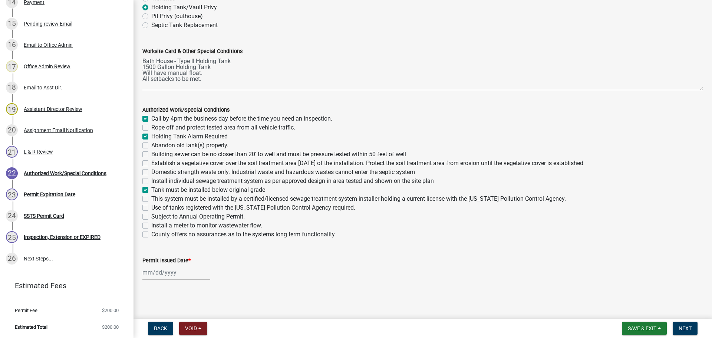
checkbox input "true"
checkbox input "false"
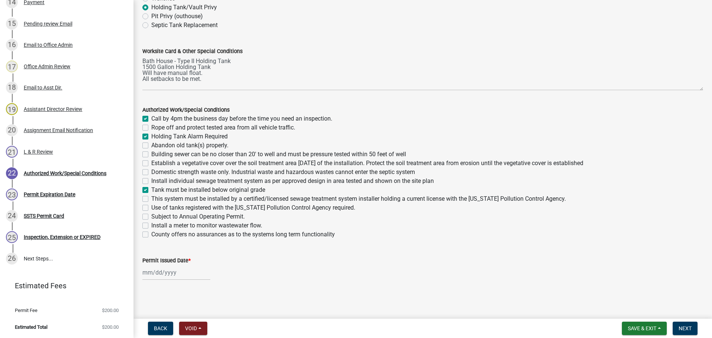
checkbox input "false"
checkbox input "true"
checkbox input "false"
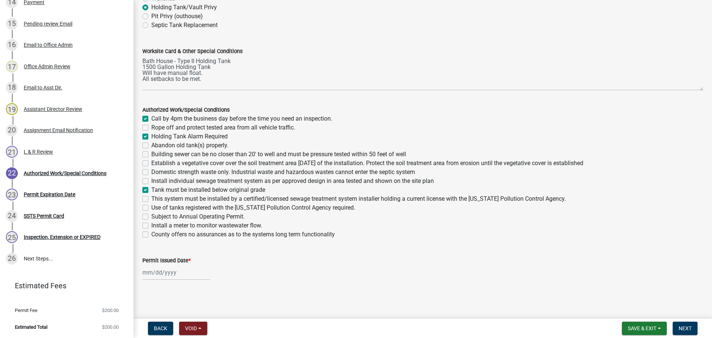
checkbox input "false"
click at [161, 200] on label "This system must be installed by a certified/licensed sewage treatment system i…" at bounding box center [358, 198] width 414 height 9
click at [156, 199] on input "This system must be installed by a certified/licensed sewage treatment system i…" at bounding box center [153, 196] width 5 height 5
checkbox input "true"
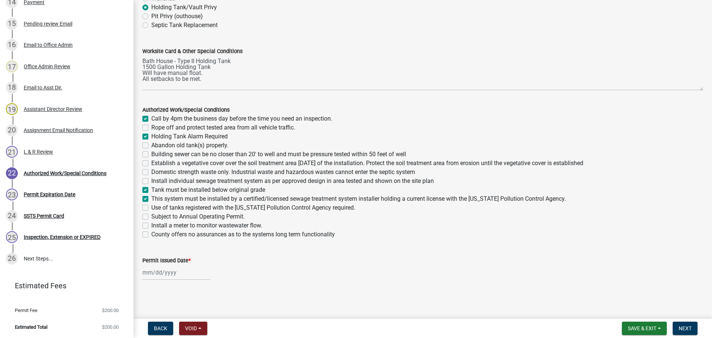
checkbox input "true"
checkbox input "false"
checkbox input "true"
checkbox input "false"
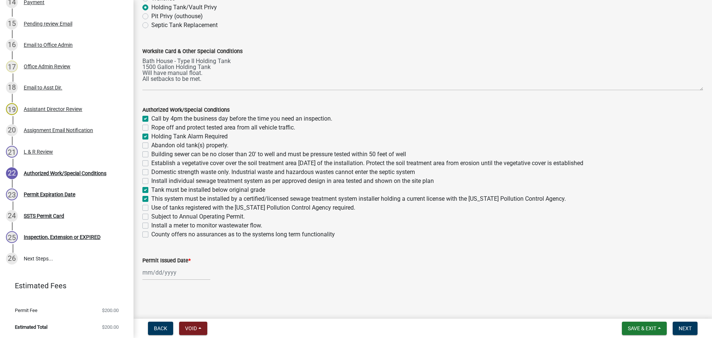
checkbox input "false"
checkbox input "true"
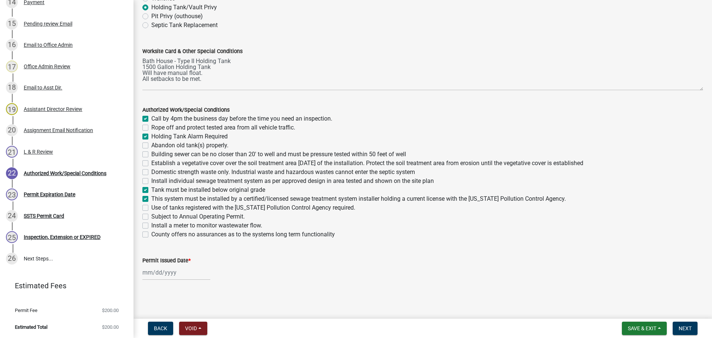
checkbox input "false"
click at [161, 209] on label "Use of tanks registered with the Minnesota Pollution Control Agency required." at bounding box center [253, 207] width 204 height 9
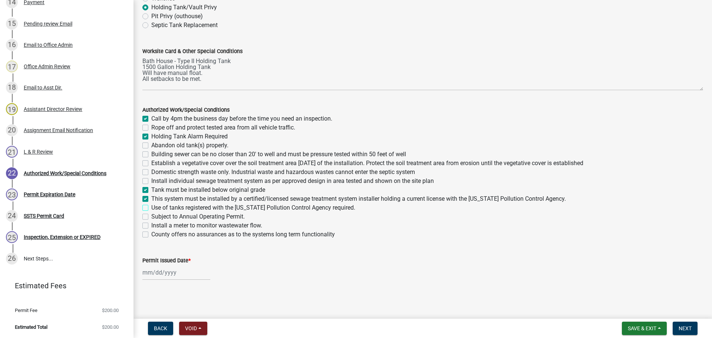
click at [156, 208] on input "Use of tanks registered with the Minnesota Pollution Control Agency required." at bounding box center [153, 205] width 5 height 5
checkbox input "true"
checkbox input "false"
checkbox input "true"
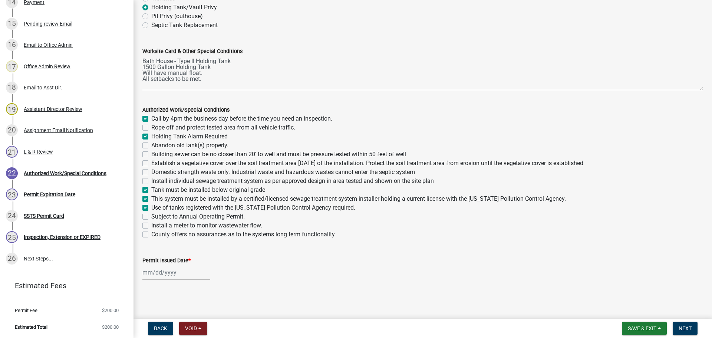
checkbox input "false"
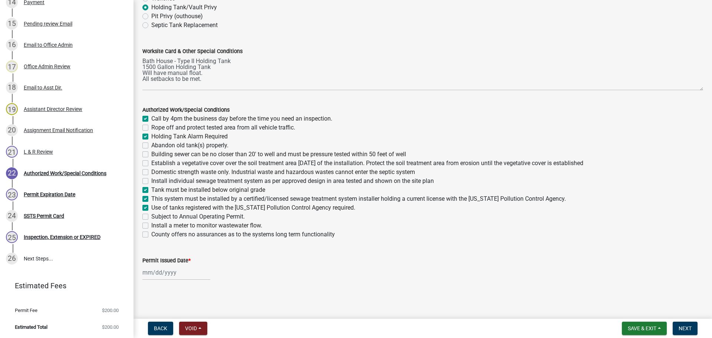
checkbox input "true"
checkbox input "false"
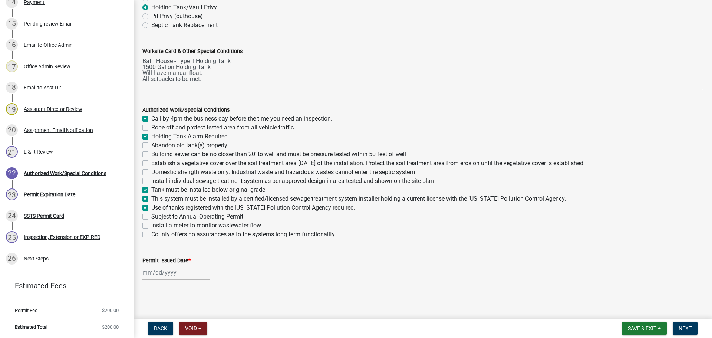
checkbox input "false"
select select "10"
select select "2025"
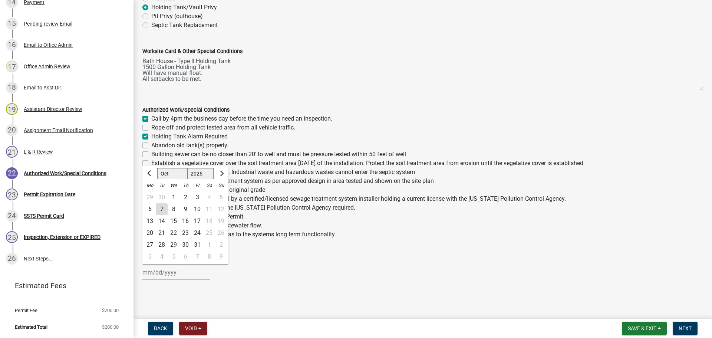
click at [174, 276] on input "Permit Issued Date *" at bounding box center [176, 272] width 68 height 15
click at [162, 209] on div "7" at bounding box center [162, 209] width 12 height 12
type input "10/07/2025"
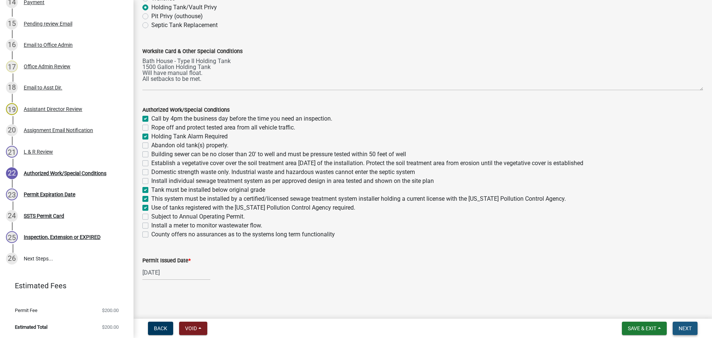
click at [683, 328] on span "Next" at bounding box center [684, 328] width 13 height 6
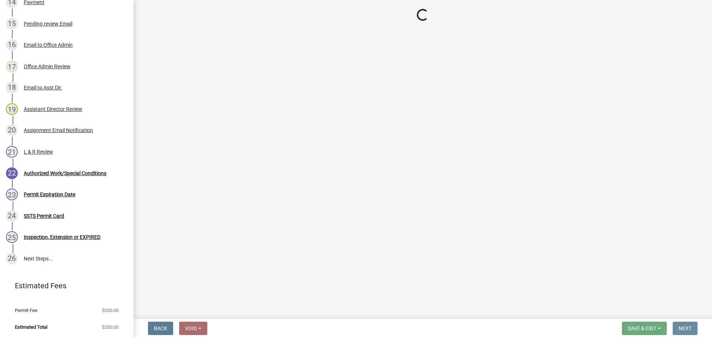
scroll to position [0, 0]
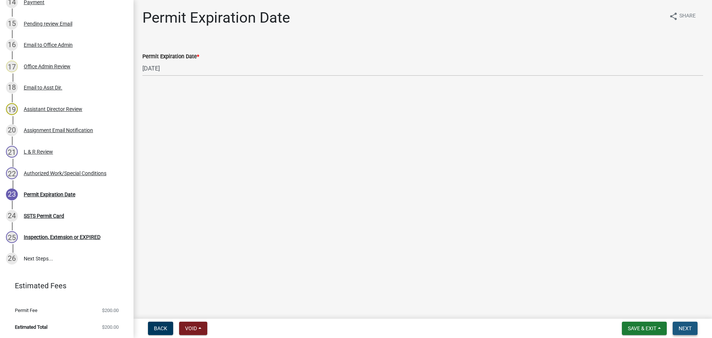
click at [679, 325] on span "Next" at bounding box center [684, 328] width 13 height 6
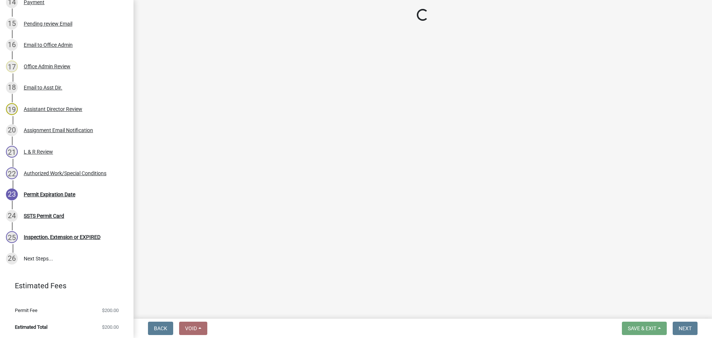
scroll to position [504, 0]
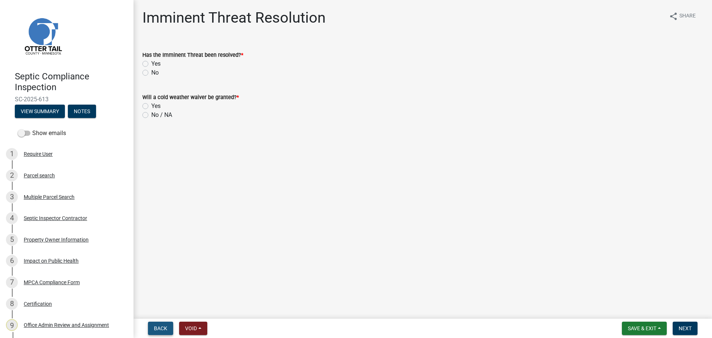
click at [160, 324] on button "Back" at bounding box center [160, 327] width 25 height 13
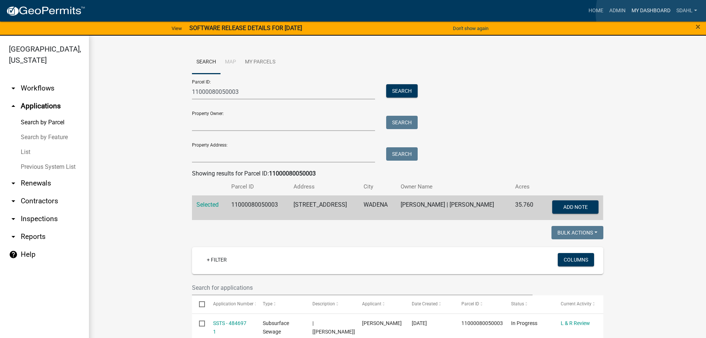
click at [652, 13] on link "My Dashboard" at bounding box center [651, 11] width 45 height 14
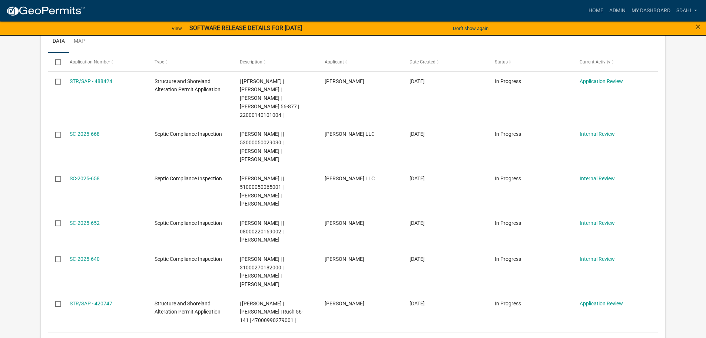
scroll to position [371, 0]
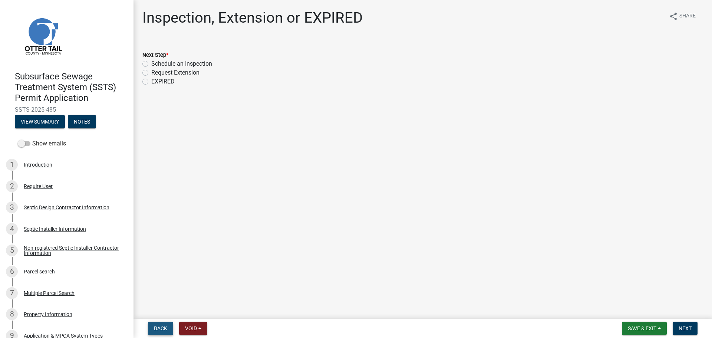
click at [164, 330] on span "Back" at bounding box center [160, 328] width 13 height 6
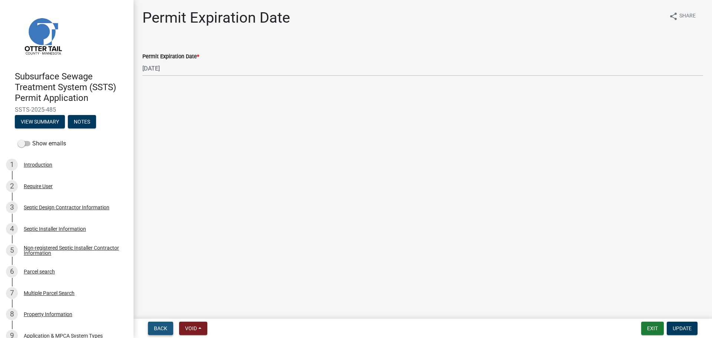
click at [164, 330] on span "Back" at bounding box center [160, 328] width 13 height 6
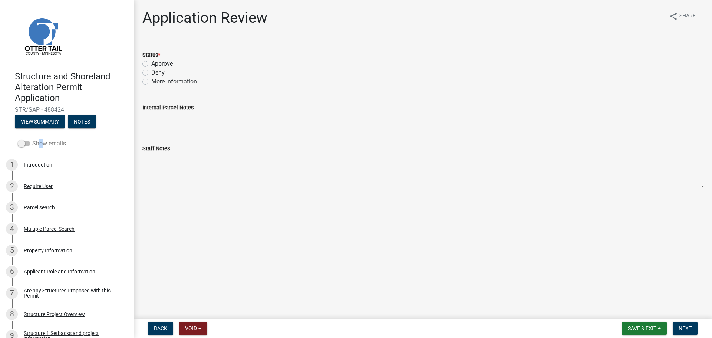
click at [37, 141] on label "Show emails" at bounding box center [42, 143] width 48 height 9
click at [24, 144] on span at bounding box center [24, 143] width 13 height 5
click at [32, 139] on input "Show emails" at bounding box center [32, 139] width 0 height 0
click at [39, 122] on button "View Summary" at bounding box center [40, 121] width 50 height 13
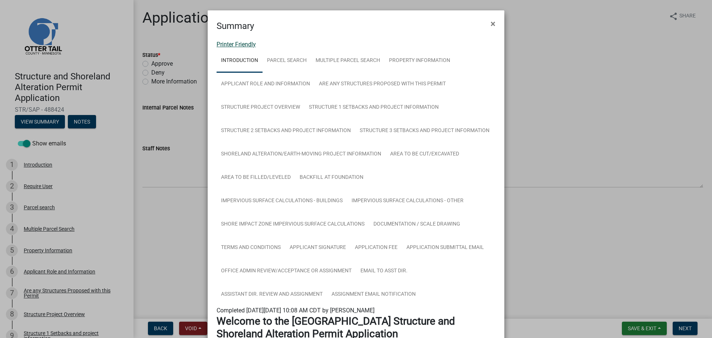
click at [238, 43] on link "Printer Friendly" at bounding box center [235, 44] width 39 height 7
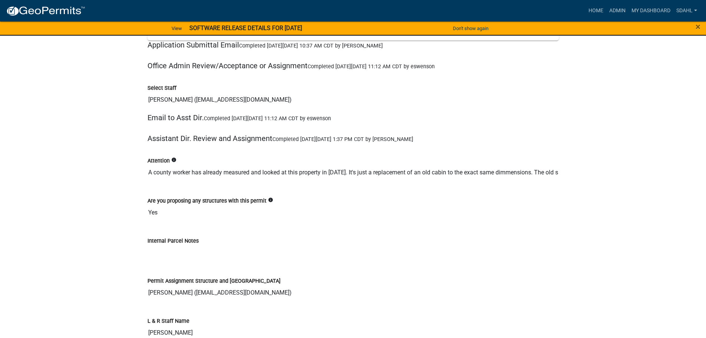
scroll to position [9154, 0]
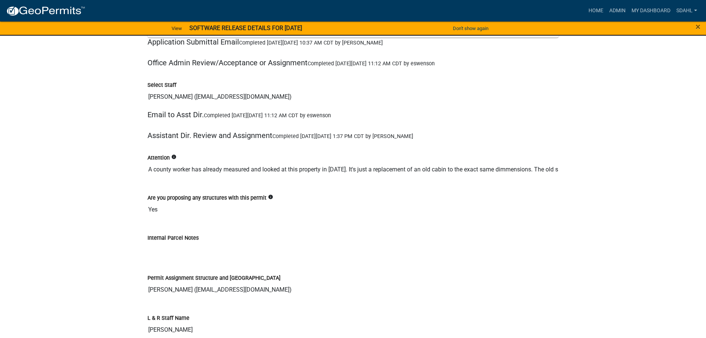
click at [543, 162] on input "A county worker has already measured and looked at this property in [DATE]. It'…" at bounding box center [353, 169] width 411 height 15
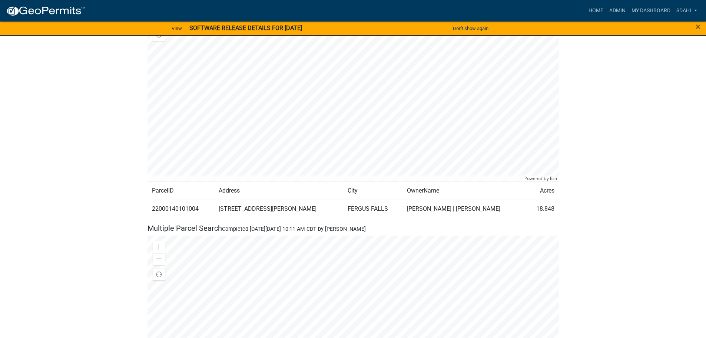
scroll to position [519, 0]
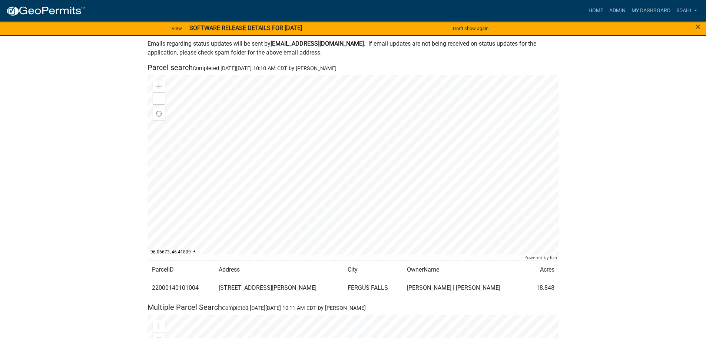
click at [178, 278] on td "22000140101004" at bounding box center [181, 287] width 67 height 18
copy td "22000140101004"
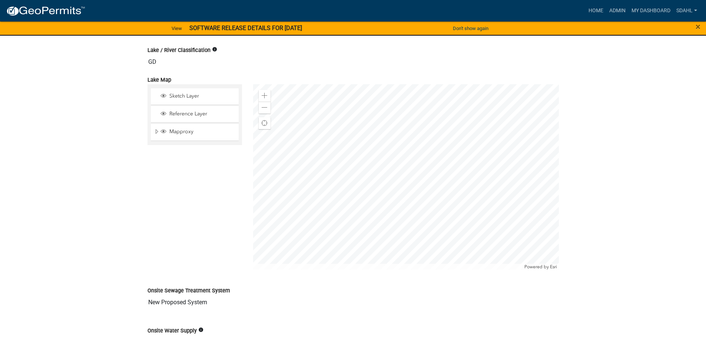
scroll to position [1260, 0]
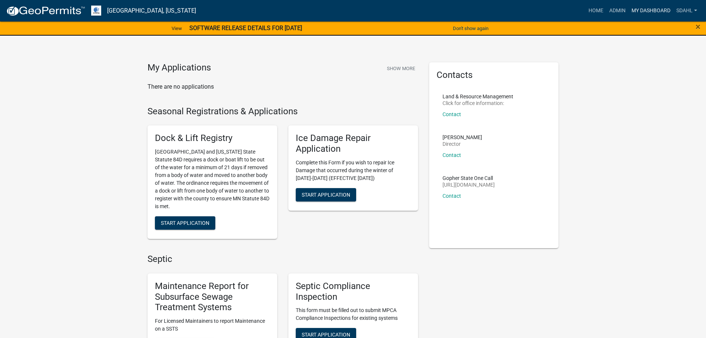
click at [649, 9] on link "My Dashboard" at bounding box center [651, 11] width 45 height 14
click at [611, 11] on link "Admin" at bounding box center [617, 11] width 22 height 14
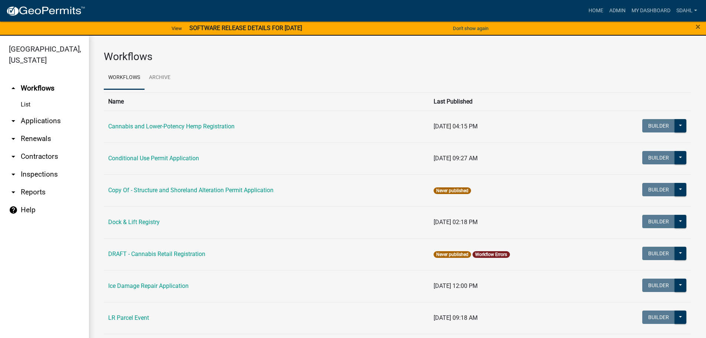
click at [49, 120] on link "arrow_drop_down Applications" at bounding box center [44, 121] width 89 height 18
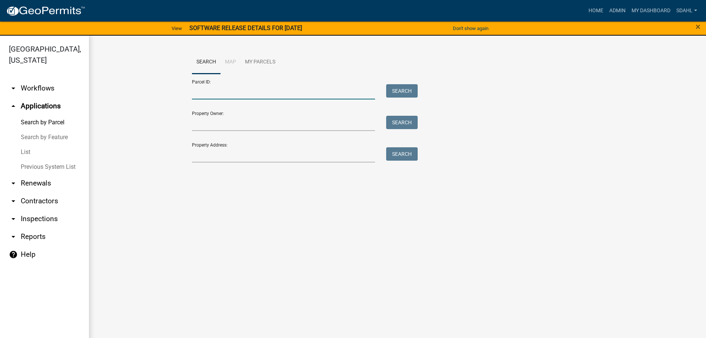
click at [223, 92] on input "Parcel ID:" at bounding box center [283, 91] width 183 height 15
paste input "22000140101004"
type input "22000140101004"
click at [405, 89] on button "Search" at bounding box center [402, 90] width 32 height 13
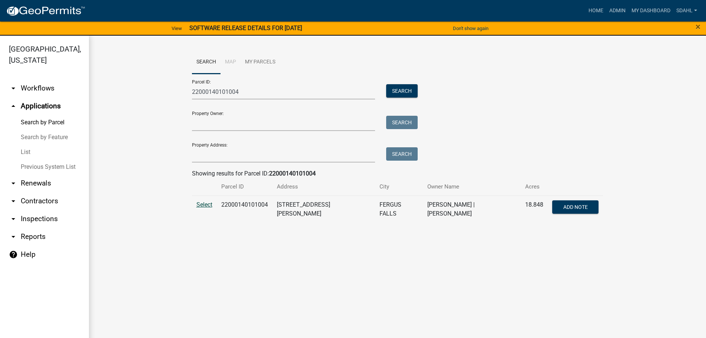
click at [205, 203] on span "Select" at bounding box center [204, 204] width 16 height 7
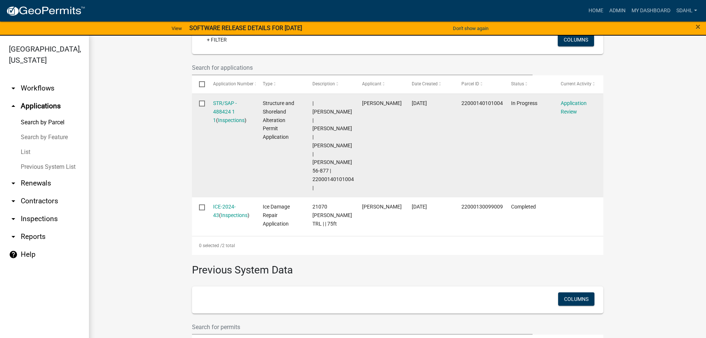
scroll to position [185, 0]
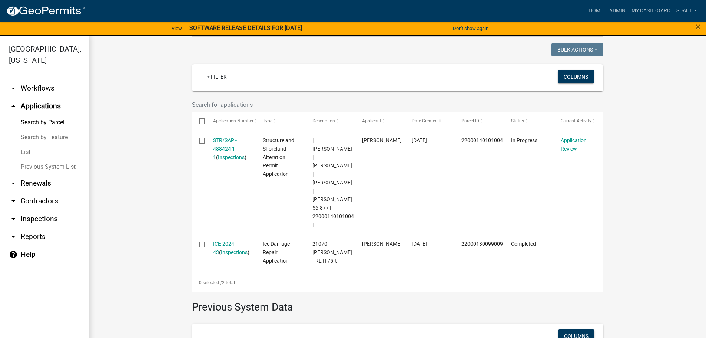
click at [129, 160] on wm-workflow-application-search-view "Search Map My Parcels Parcel ID: 22000140101004 Search Property Owner: Search P…" at bounding box center [397, 146] width 587 height 562
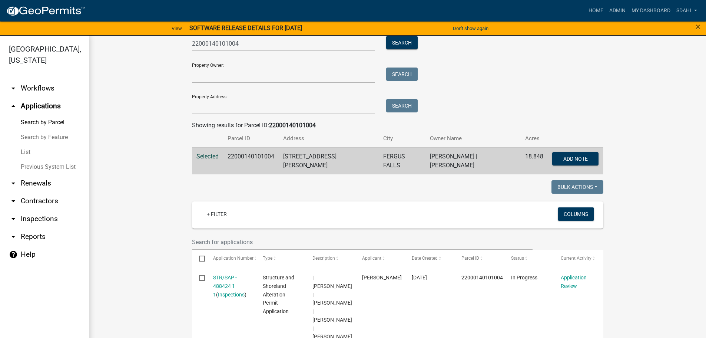
scroll to position [5, 0]
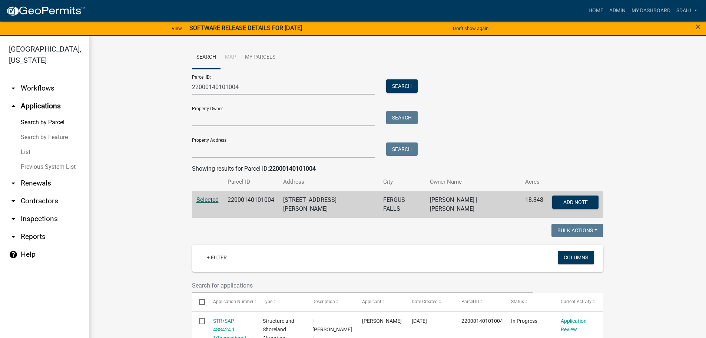
click at [477, 125] on div "Parcel ID: 22000140101004 Search Property Owner: Search Property Address: Search" at bounding box center [397, 113] width 411 height 89
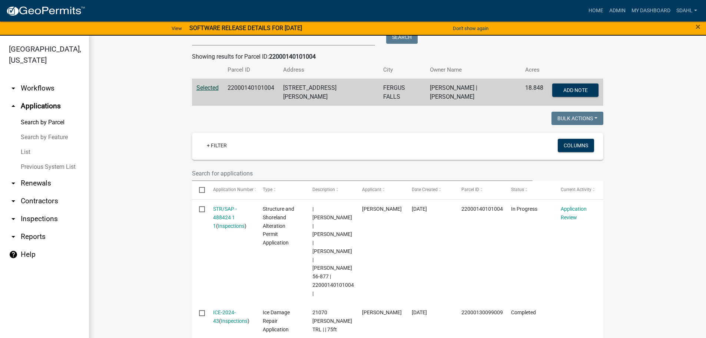
scroll to position [79, 0]
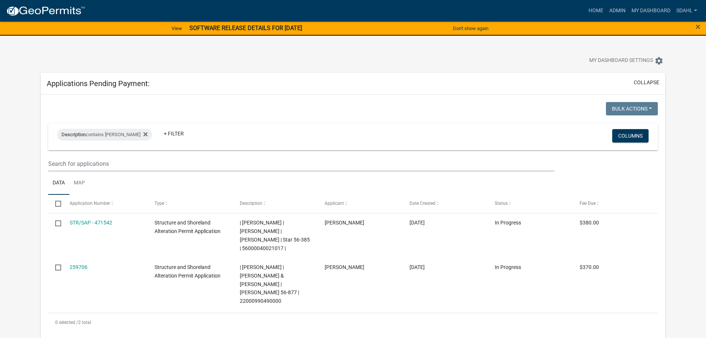
scroll to position [371, 0]
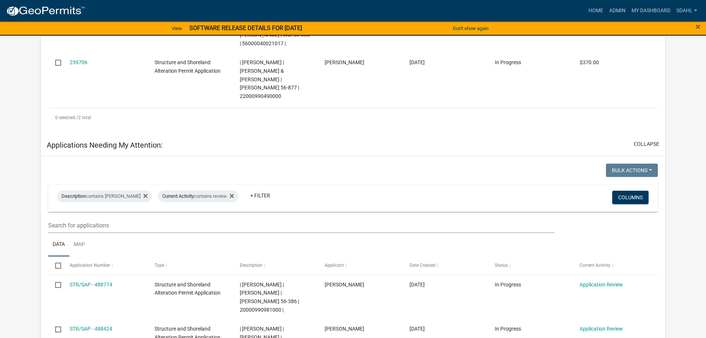
scroll to position [185, 0]
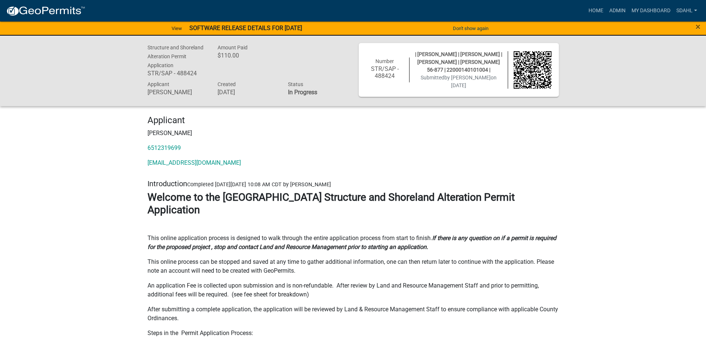
scroll to position [1260, 0]
